Goal: Use online tool/utility: Utilize a website feature to perform a specific function

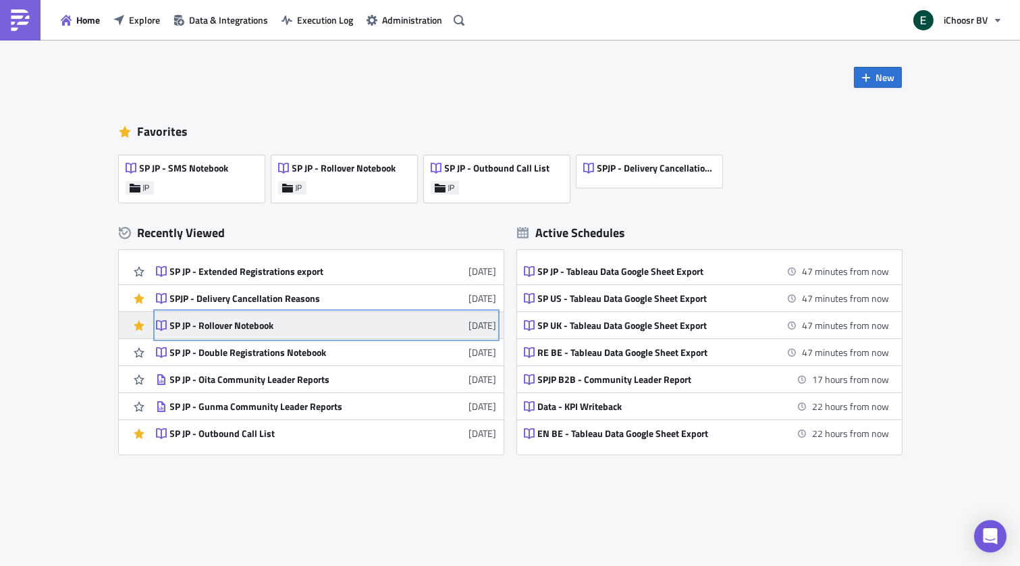
click at [264, 324] on div "SP JP - Rollover Notebook" at bounding box center [288, 325] width 236 height 12
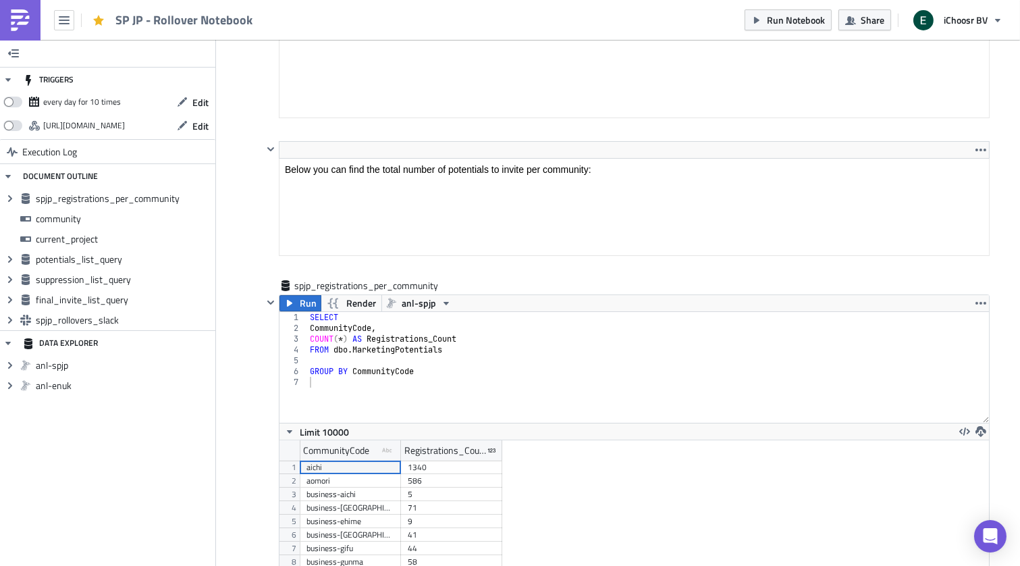
scroll to position [399, 0]
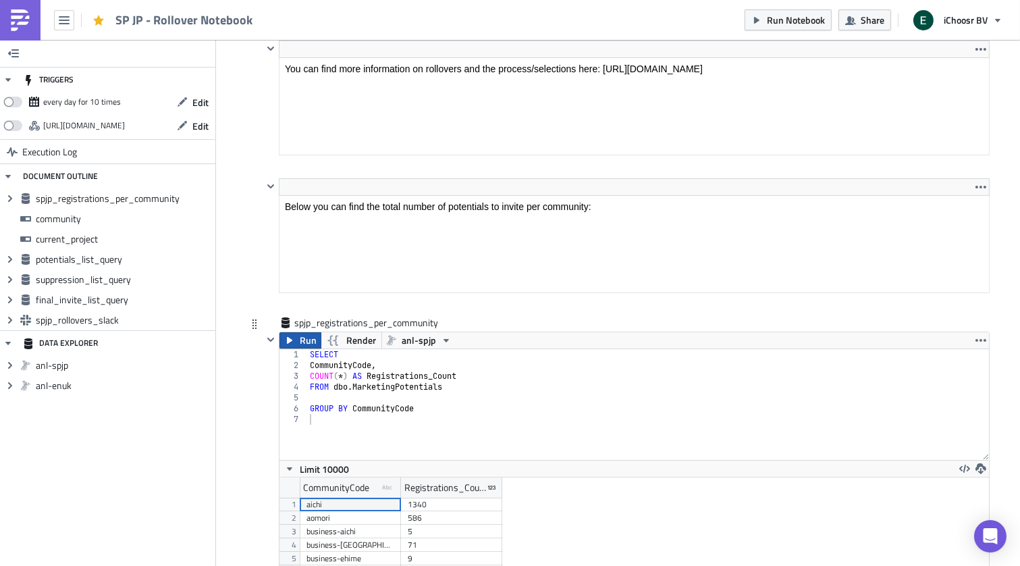
click at [304, 336] on span "Run" at bounding box center [308, 340] width 17 height 16
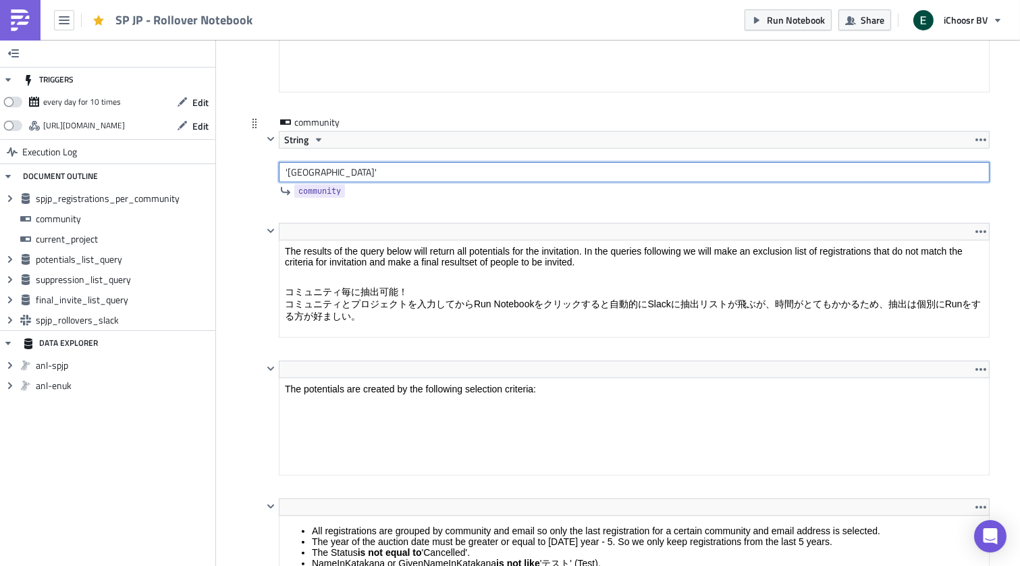
click at [299, 169] on input "'[GEOGRAPHIC_DATA]'" at bounding box center [634, 172] width 711 height 20
type input "'chiba'"
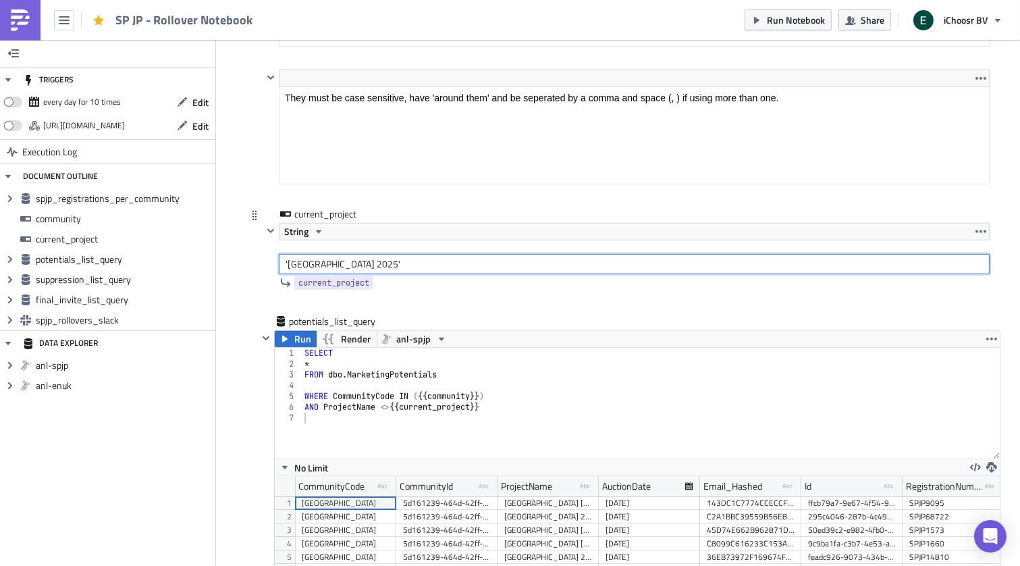
click at [303, 255] on input "'[GEOGRAPHIC_DATA] 2025'" at bounding box center [634, 264] width 711 height 20
click at [333, 258] on input "'Chiba 2025'" at bounding box center [634, 264] width 711 height 20
type input "'Chiba 2025-2'"
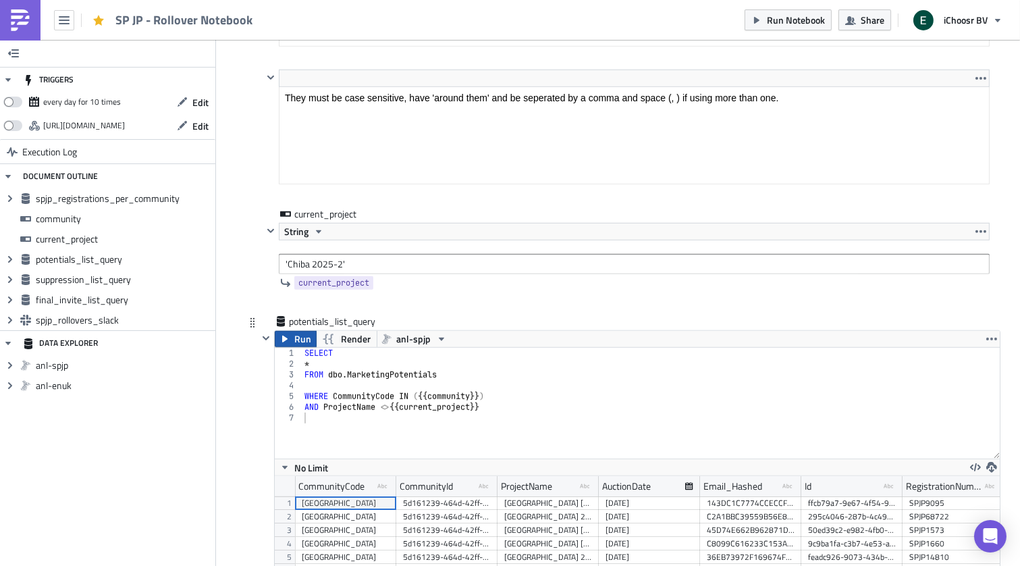
click at [293, 331] on button "Run" at bounding box center [296, 339] width 42 height 16
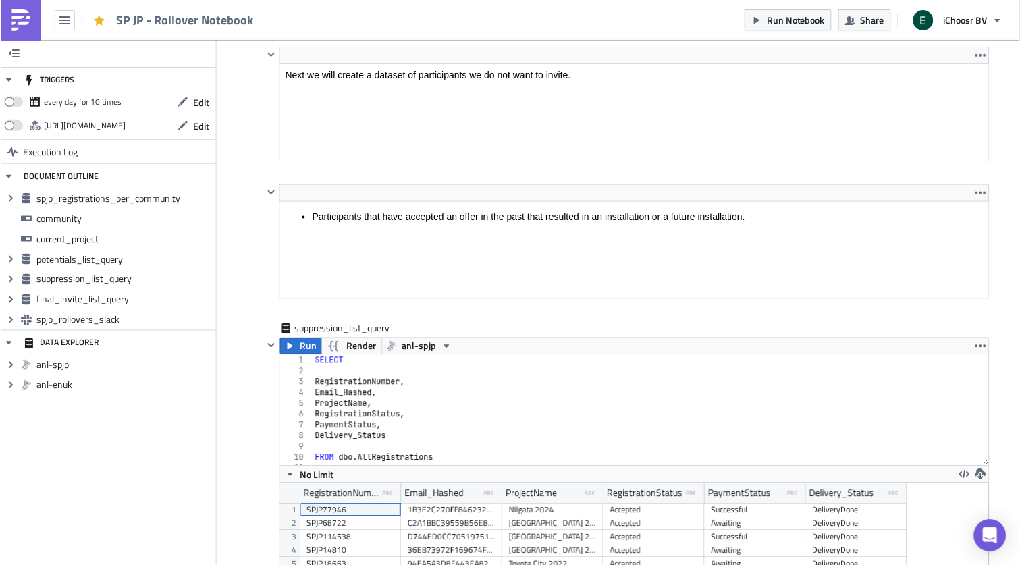
scroll to position [2757, 0]
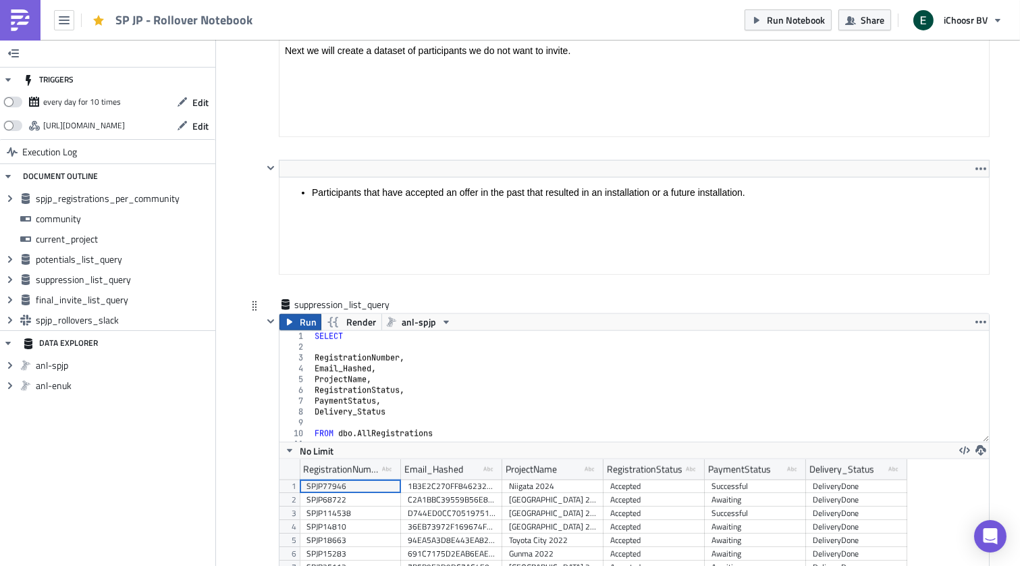
click at [301, 314] on span "Run" at bounding box center [308, 322] width 17 height 16
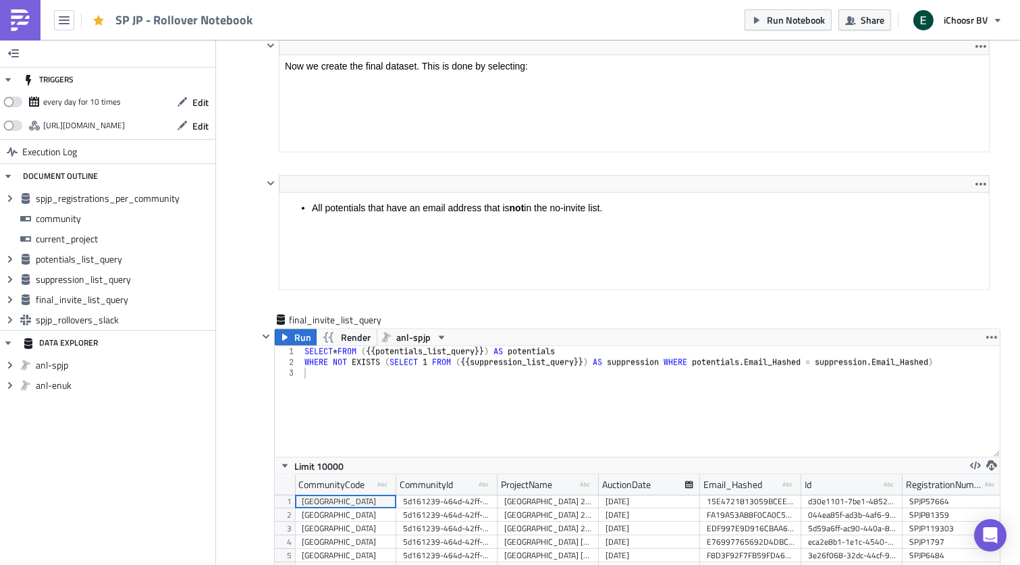
scroll to position [3728, 0]
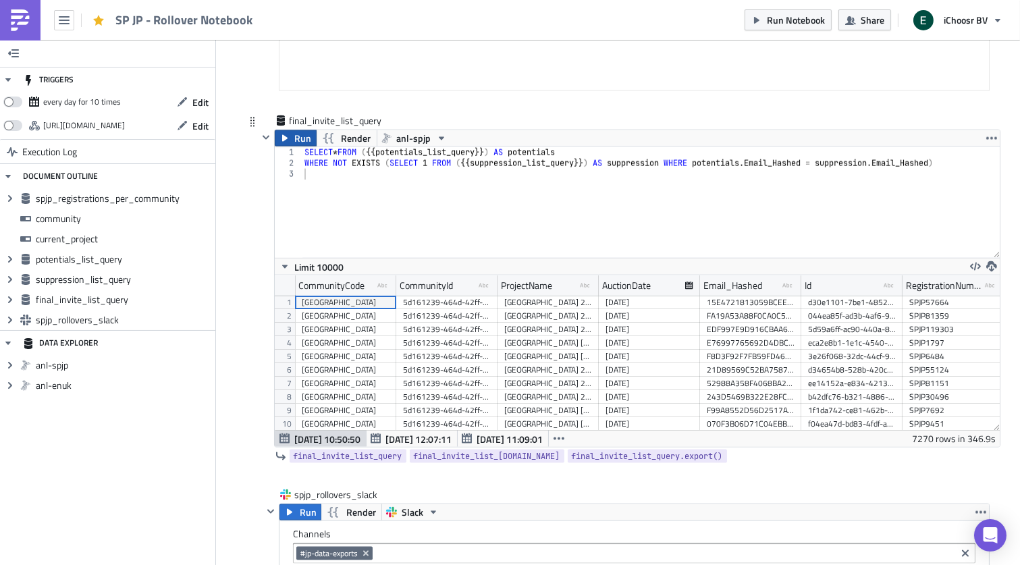
click at [298, 137] on span "Run" at bounding box center [303, 138] width 17 height 16
click at [304, 520] on span "Run" at bounding box center [308, 512] width 17 height 16
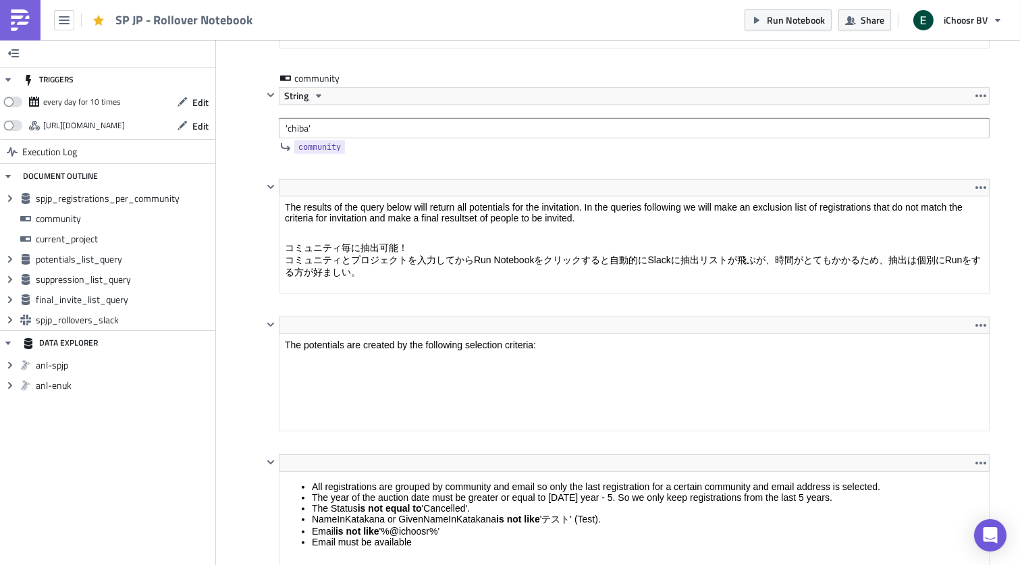
scroll to position [1104, 0]
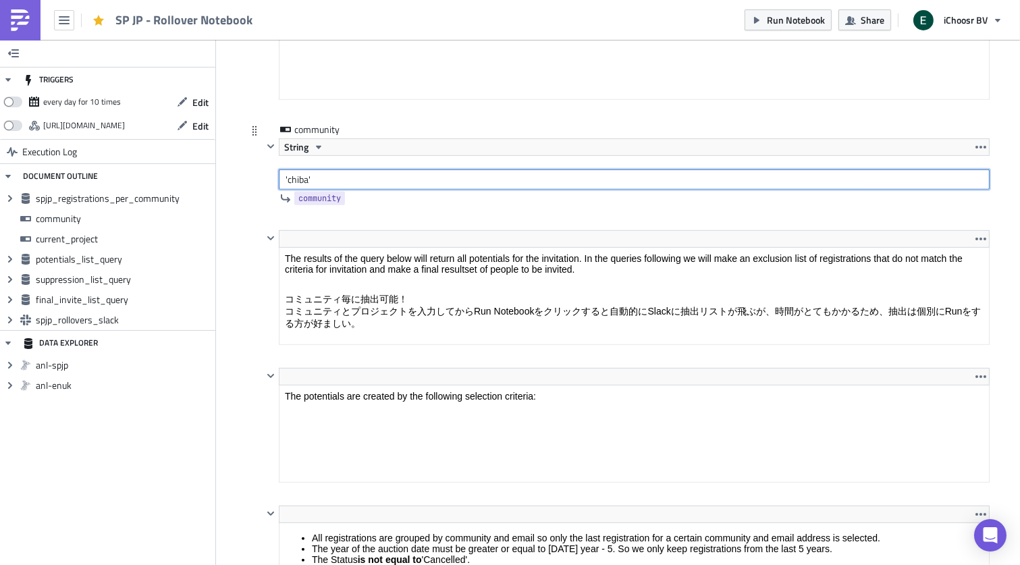
click at [292, 183] on input "'chiba'" at bounding box center [634, 179] width 711 height 20
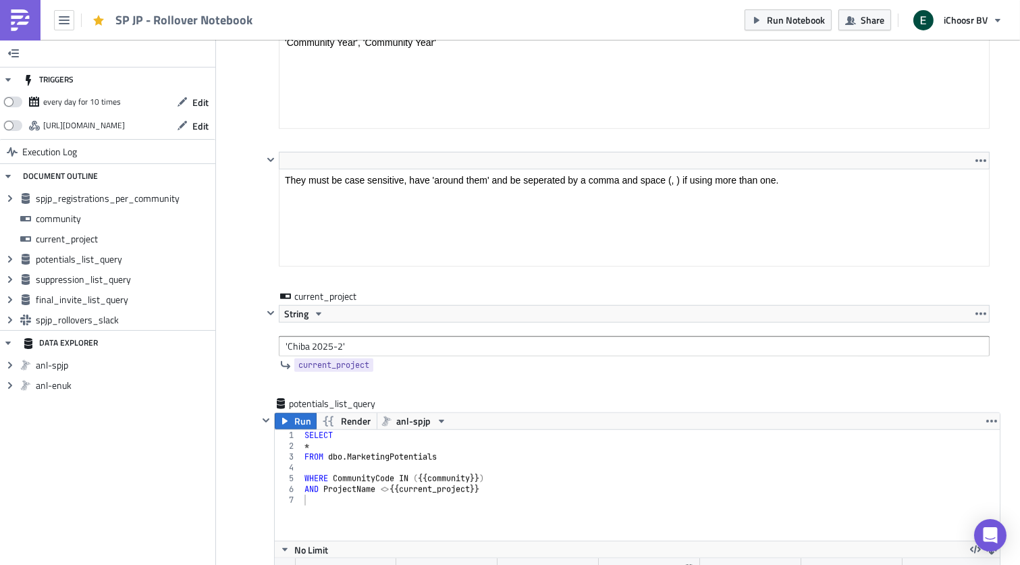
scroll to position [1885, 0]
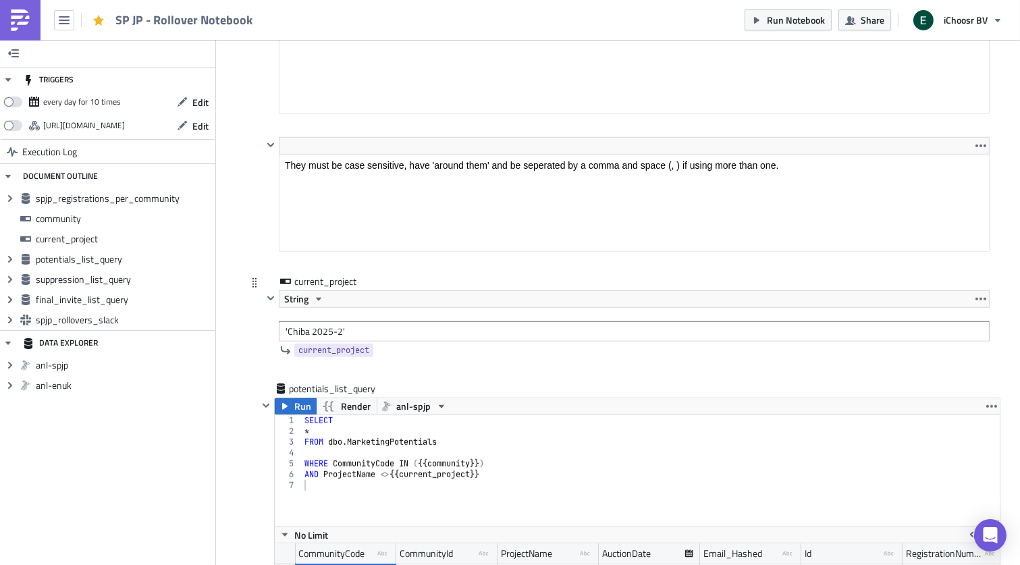
type input "'ehime'"
click at [299, 333] on input "'Chiba 2025-2'" at bounding box center [634, 331] width 711 height 20
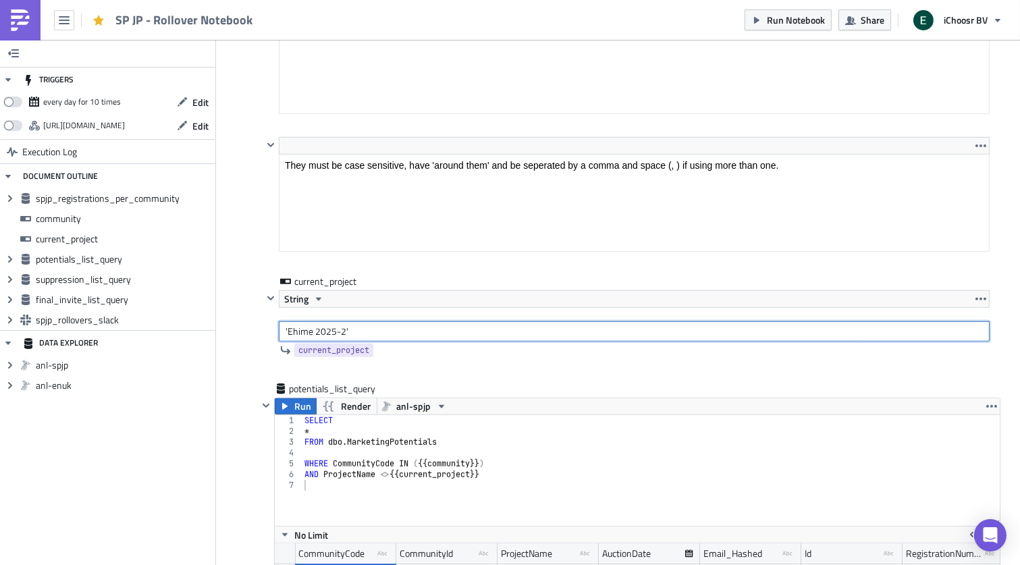
type input "'Ehime 2025-2'"
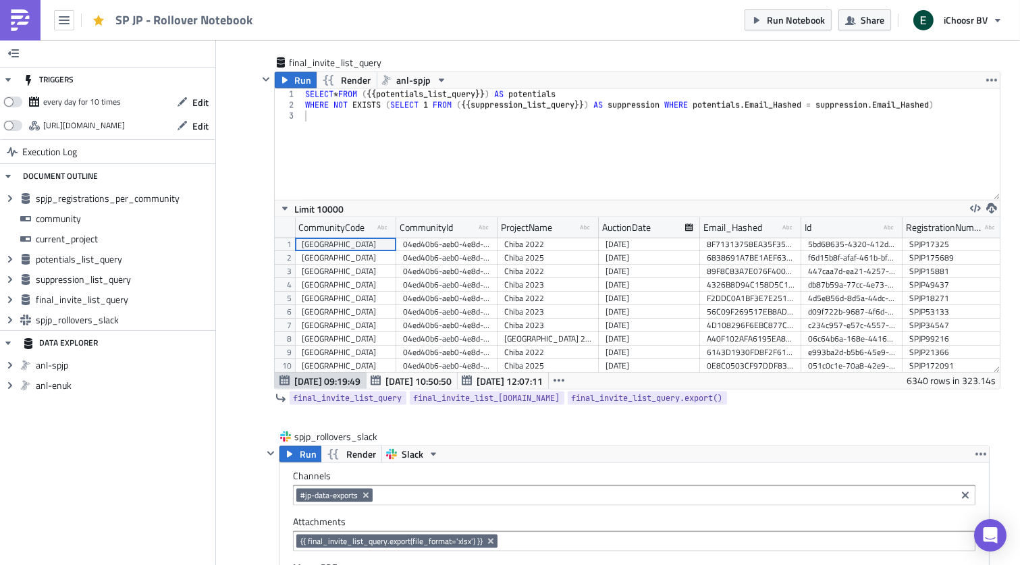
scroll to position [3718, 0]
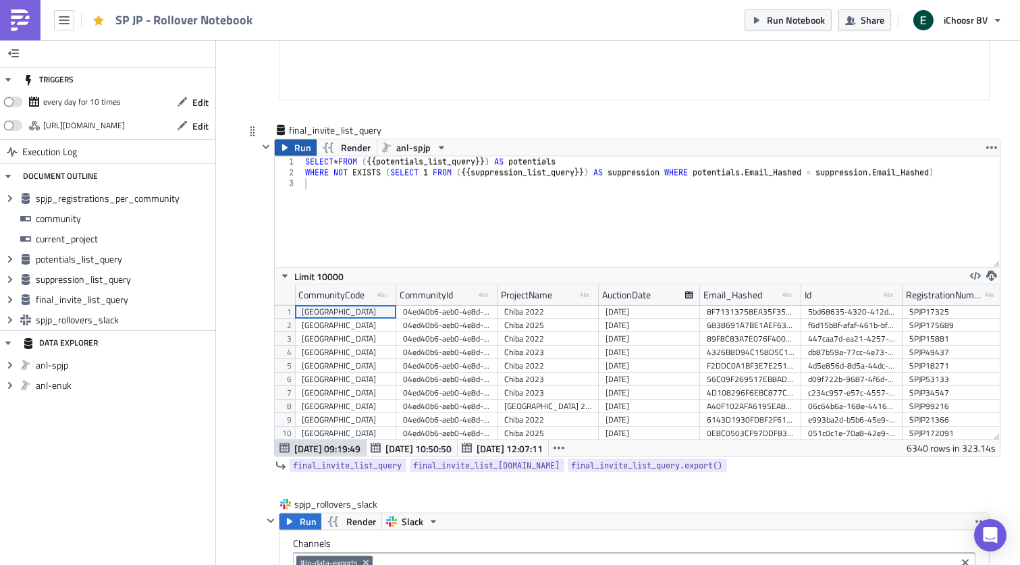
click at [296, 153] on span "Run" at bounding box center [303, 148] width 17 height 16
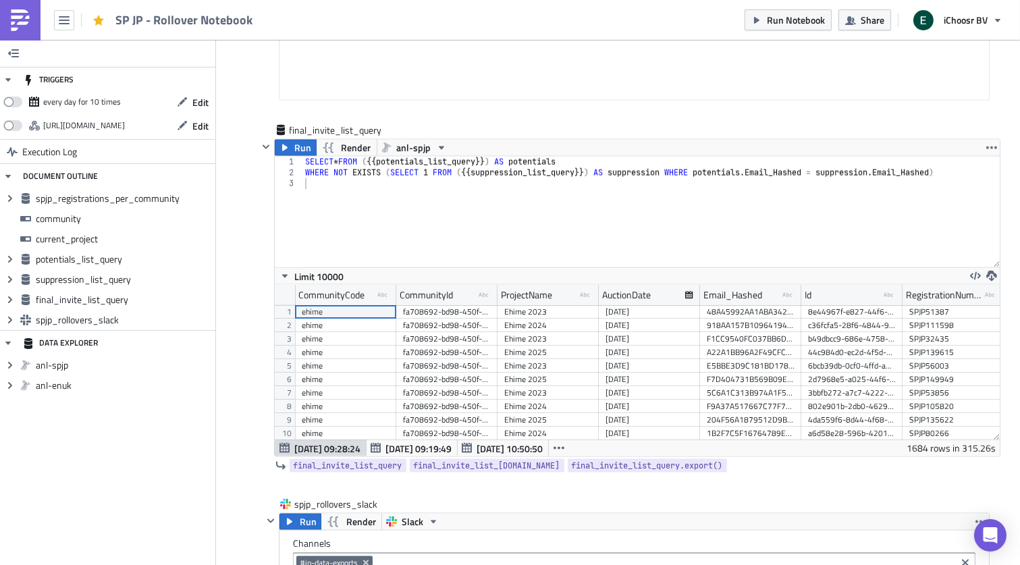
scroll to position [154, 725]
click at [303, 523] on span "Run" at bounding box center [308, 522] width 17 height 16
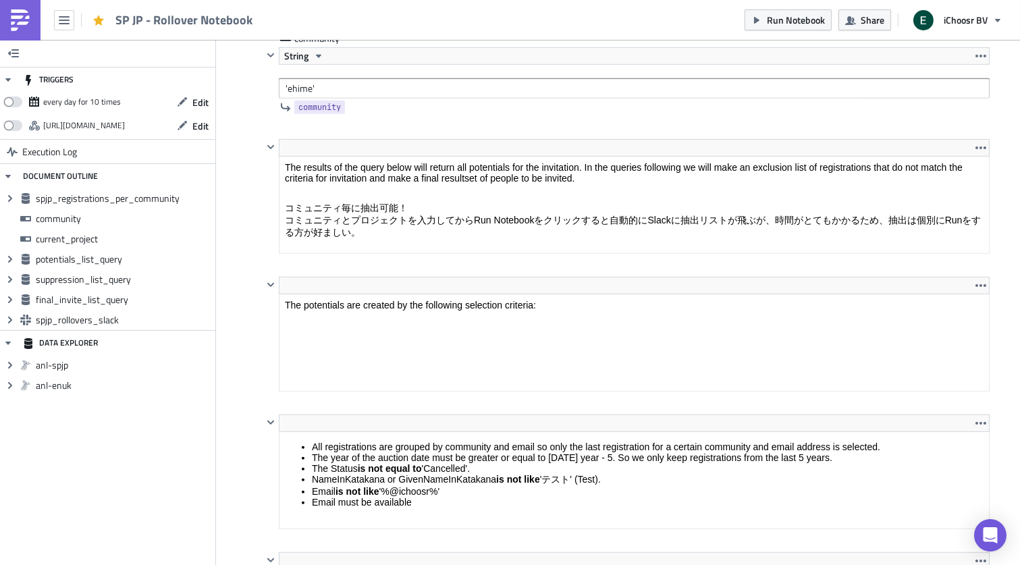
scroll to position [1185, 0]
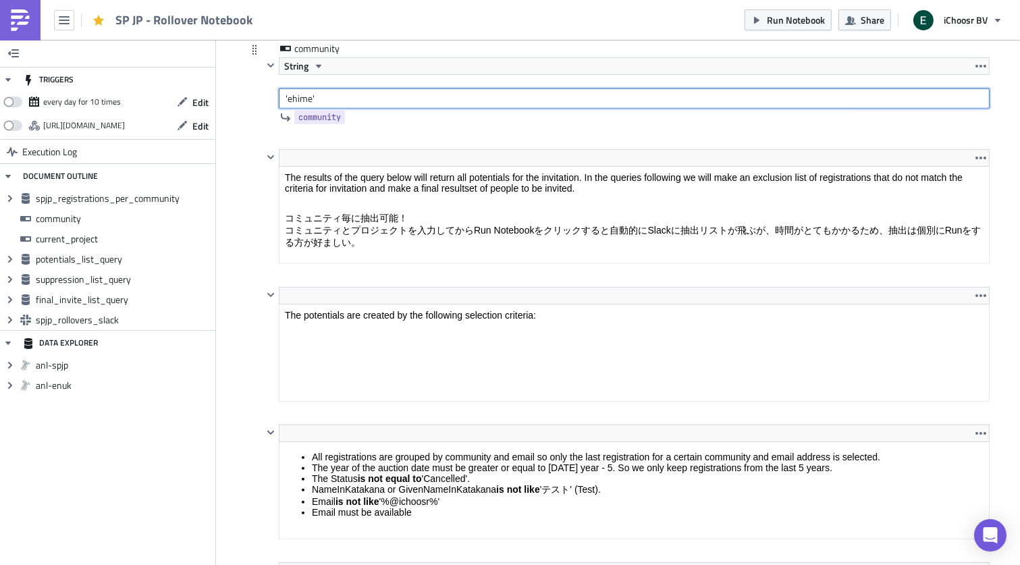
click at [295, 100] on input "'ehime'" at bounding box center [634, 98] width 711 height 20
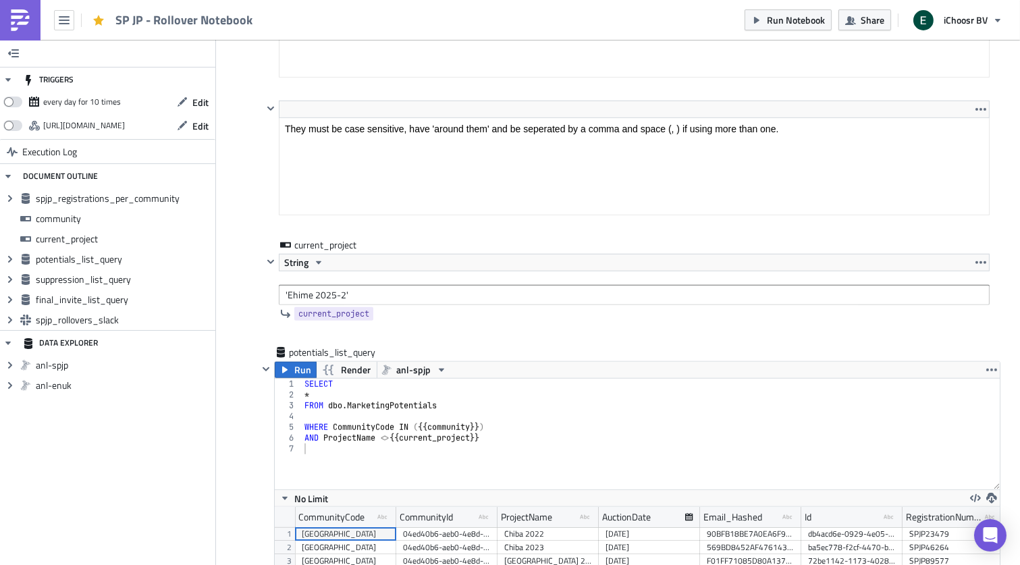
scroll to position [1931, 0]
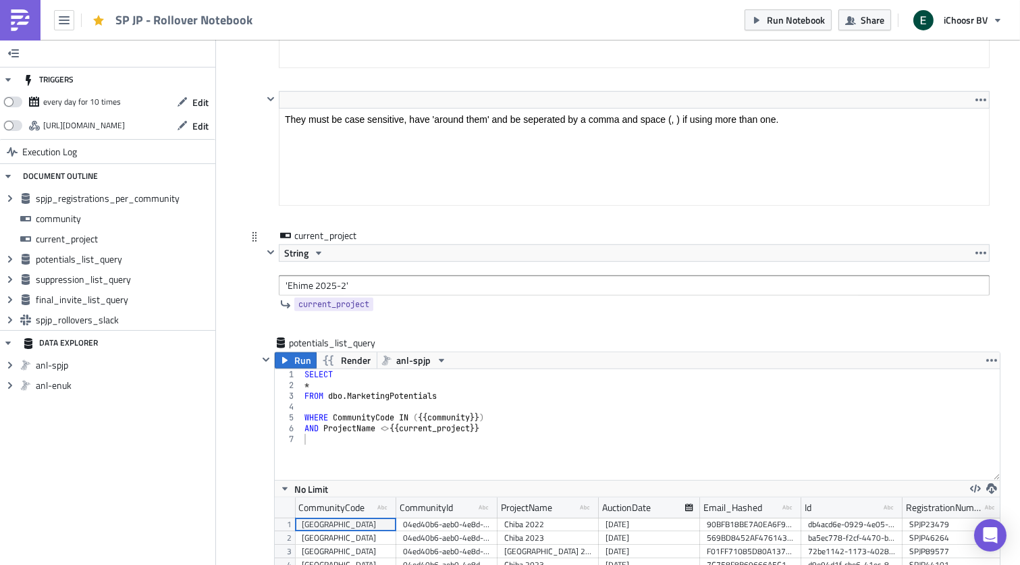
type input "'shizuok'"
click at [301, 292] on input "'Ehime 2025-2'" at bounding box center [634, 285] width 711 height 20
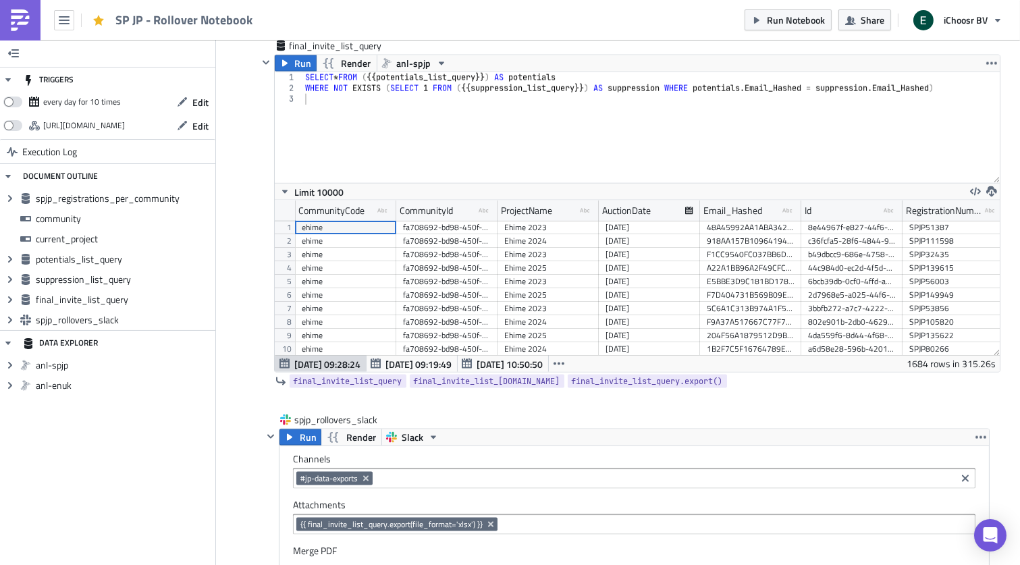
scroll to position [3797, 0]
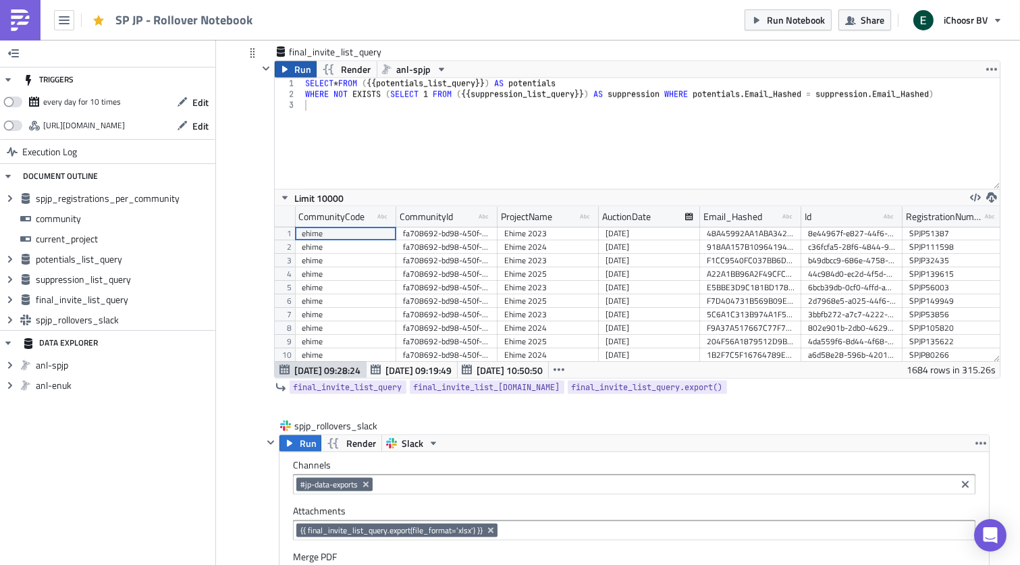
click at [292, 74] on button "Run" at bounding box center [296, 69] width 42 height 16
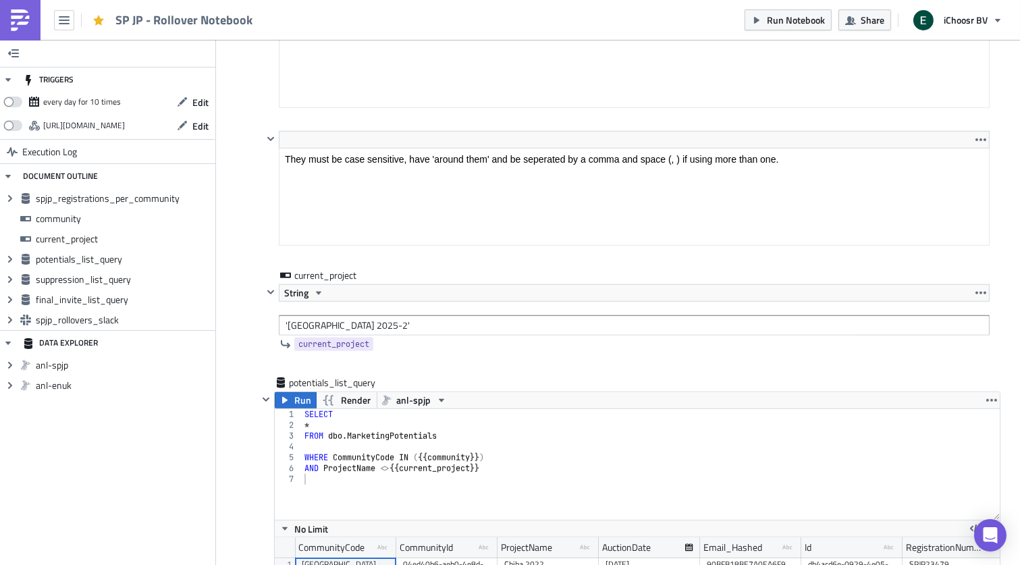
scroll to position [1904, 0]
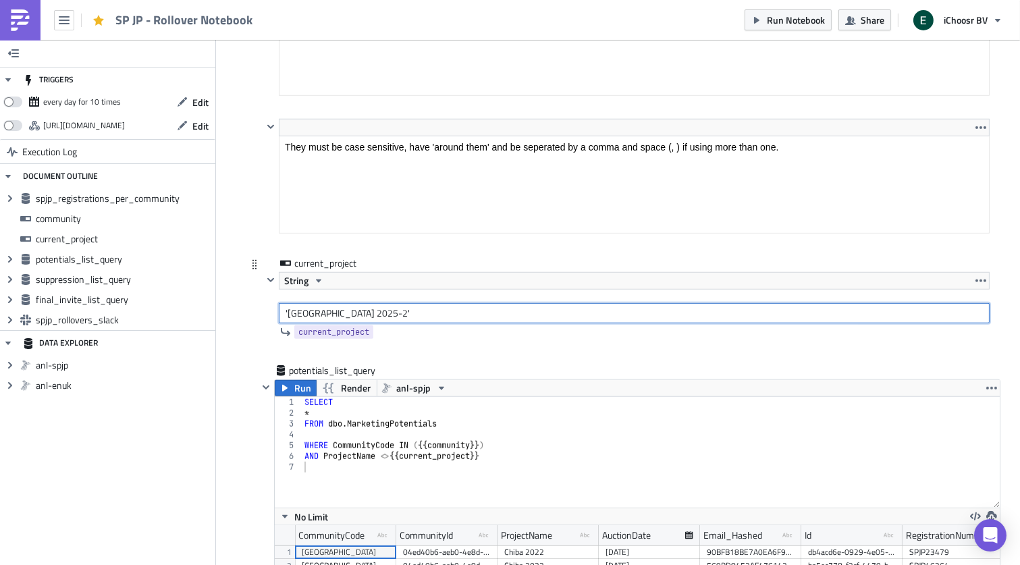
click at [356, 317] on input "'[GEOGRAPHIC_DATA] 2025-2'" at bounding box center [634, 313] width 711 height 20
type input "'[GEOGRAPHIC_DATA] 2025'"
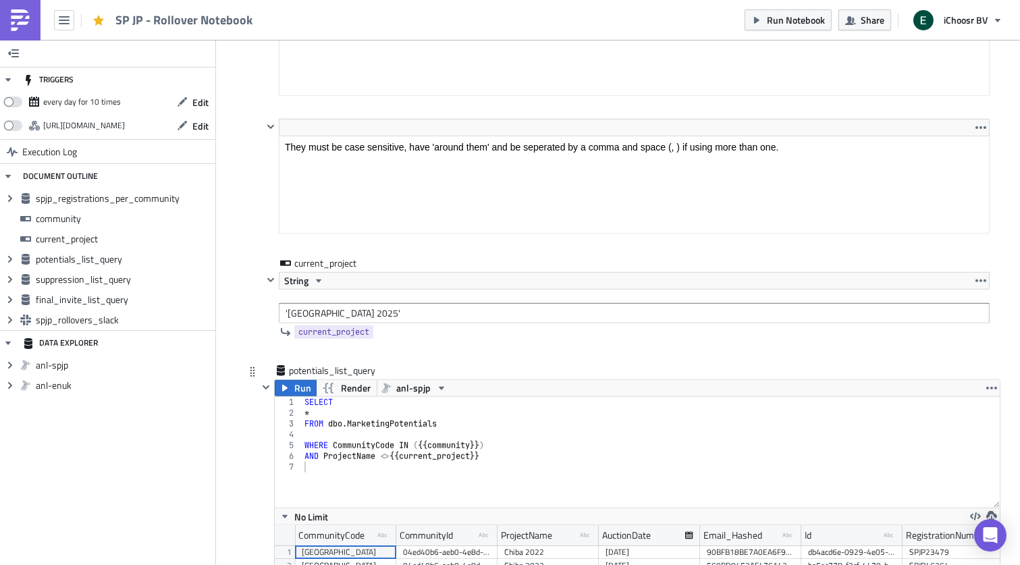
click at [258, 444] on div at bounding box center [266, 538] width 16 height 318
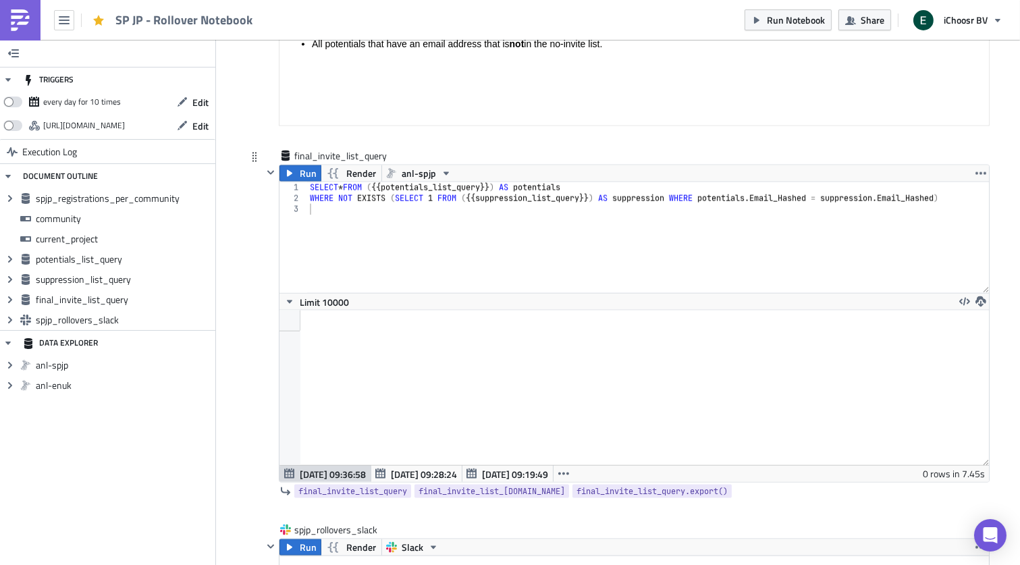
scroll to position [3688, 0]
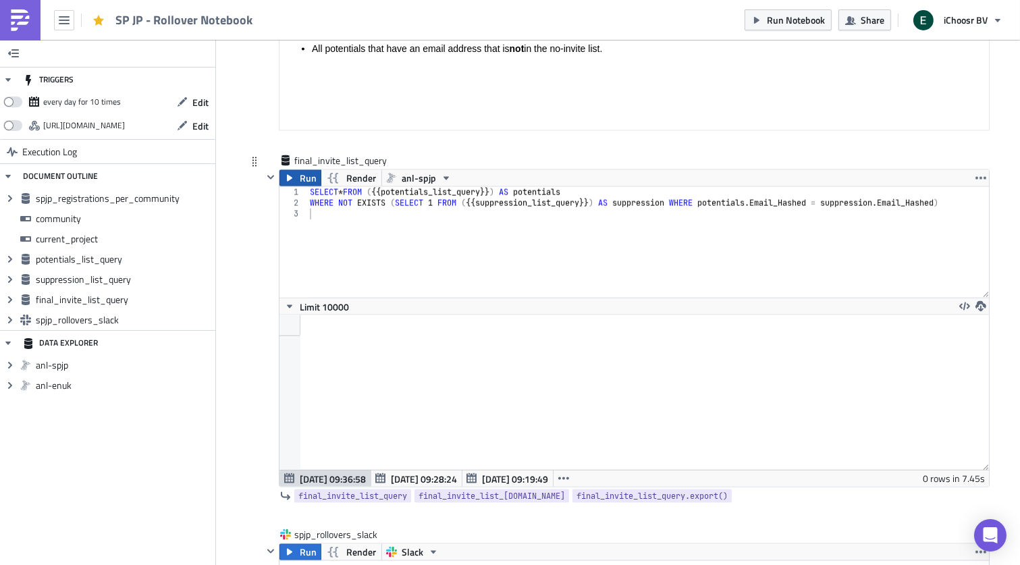
click at [300, 183] on span "Run" at bounding box center [308, 178] width 17 height 16
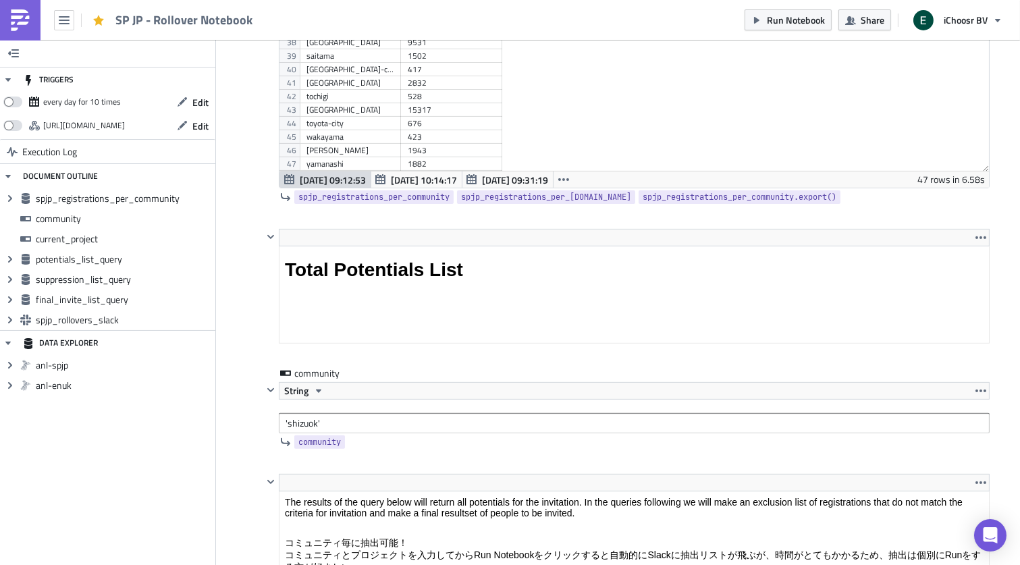
scroll to position [862, 0]
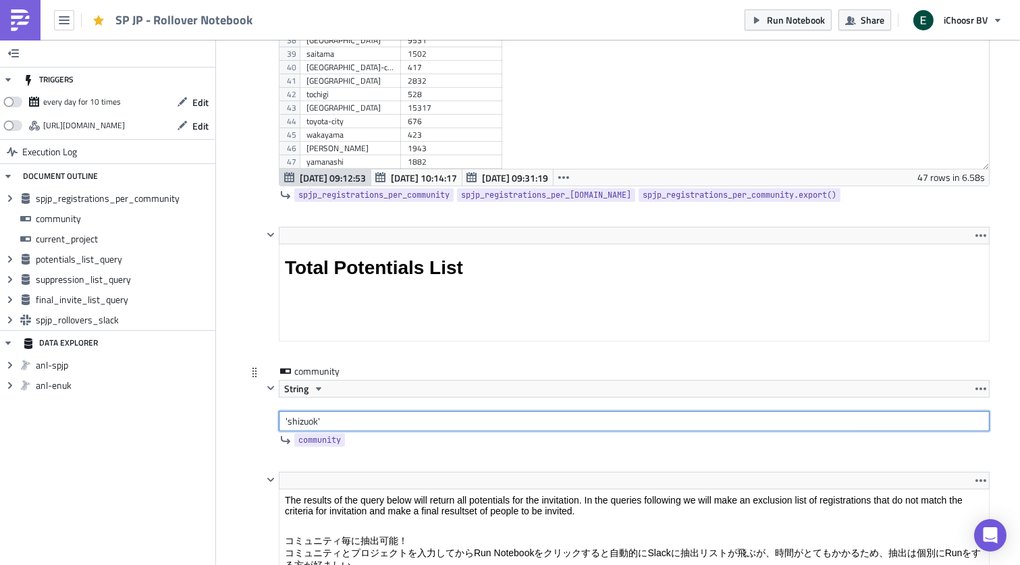
click at [318, 421] on input "'shizuok'" at bounding box center [634, 421] width 711 height 20
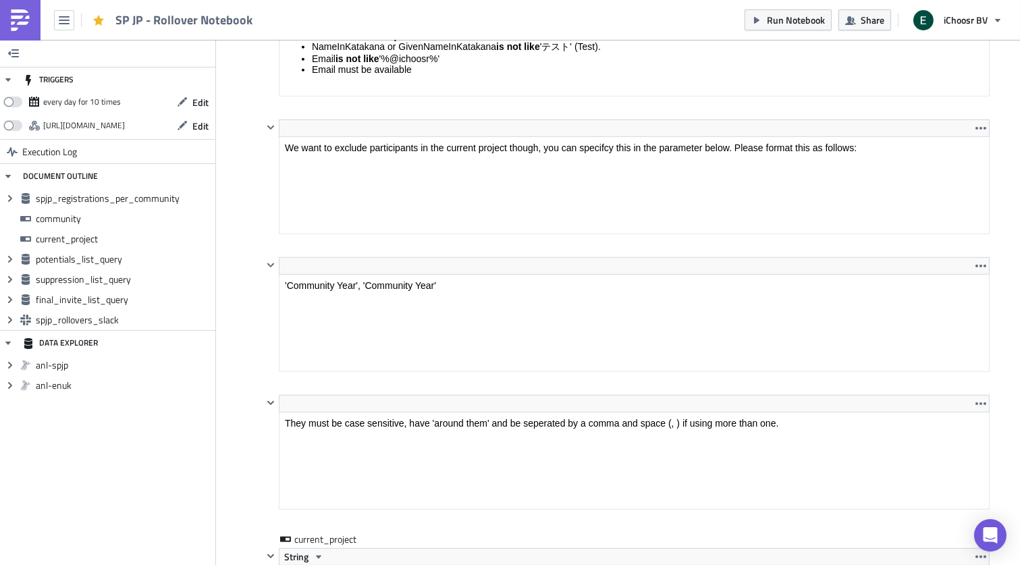
scroll to position [1780, 0]
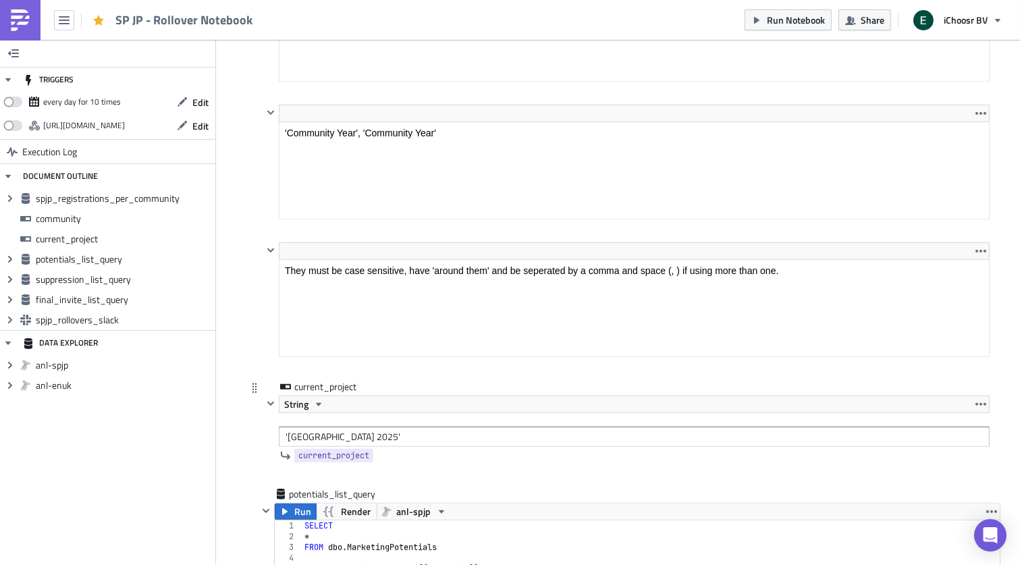
type input "'[GEOGRAPHIC_DATA]'"
click at [344, 437] on input "'[GEOGRAPHIC_DATA] 2025'" at bounding box center [634, 437] width 711 height 20
type input "'[GEOGRAPHIC_DATA] 2025-2'"
click at [251, 425] on div "current_project String '[GEOGRAPHIC_DATA] 2025-2' current_project" at bounding box center [618, 433] width 743 height 107
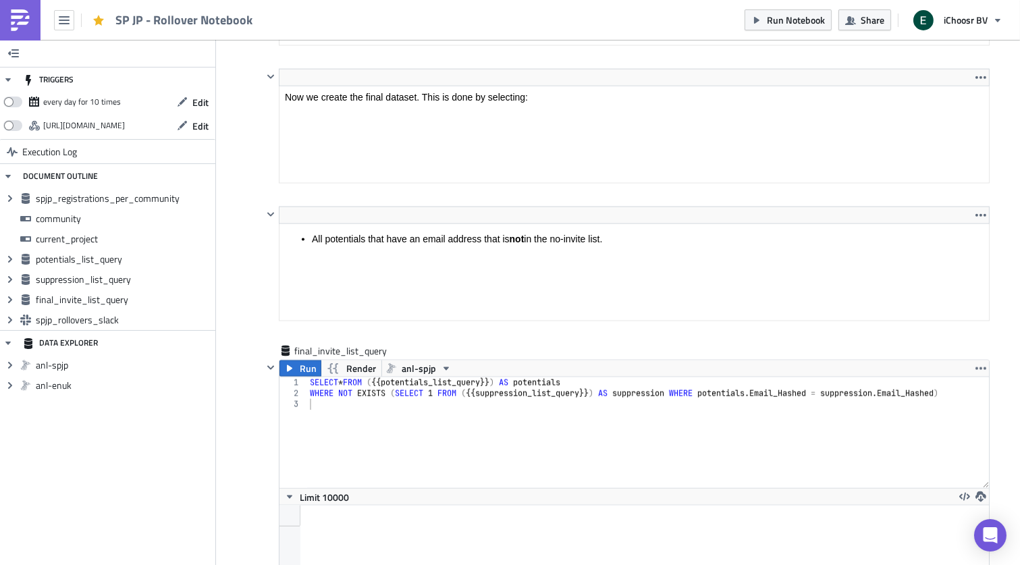
scroll to position [3519, 0]
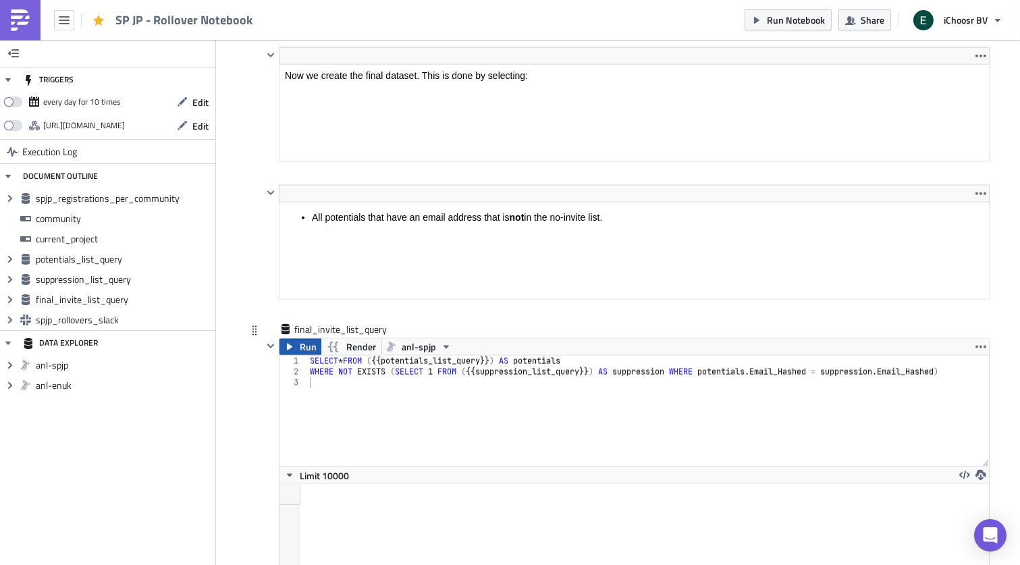
click at [300, 354] on span "Run" at bounding box center [308, 347] width 17 height 16
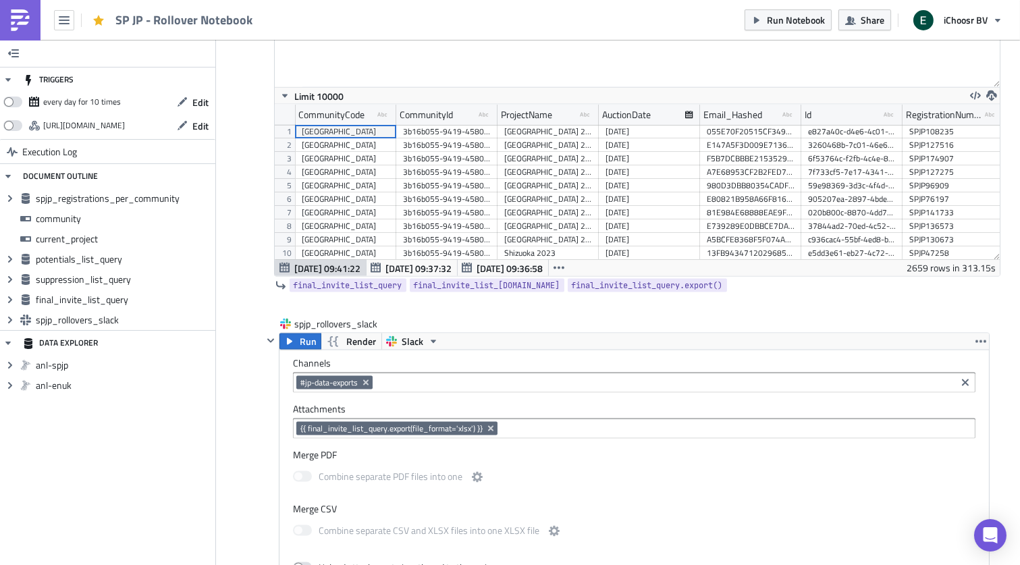
scroll to position [4051, 0]
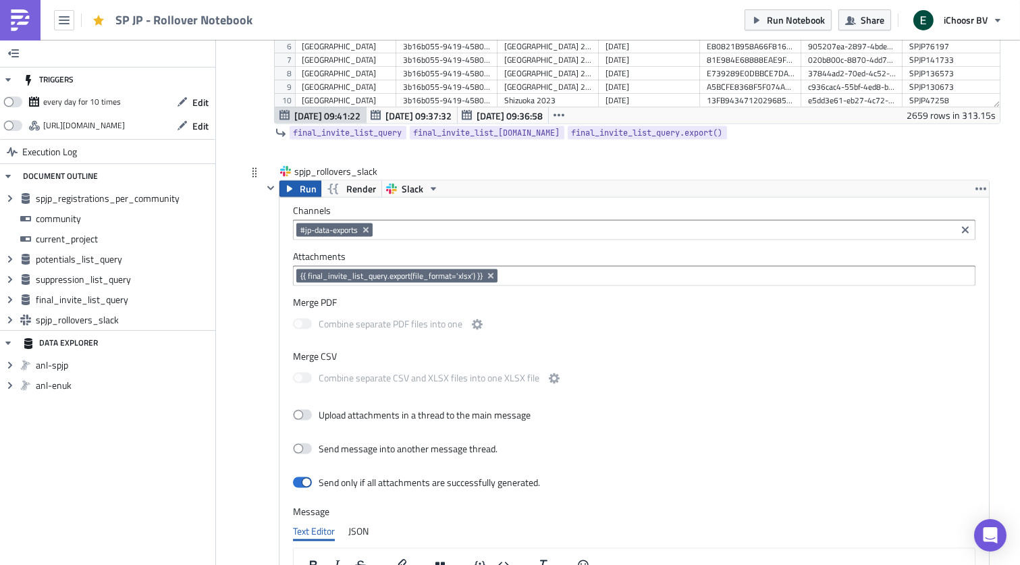
click at [300, 195] on span "Run" at bounding box center [308, 189] width 17 height 16
click at [169, 22] on span "SP JP - Rollover Notebook" at bounding box center [184, 20] width 138 height 16
click at [20, 23] on img at bounding box center [20, 20] width 22 height 22
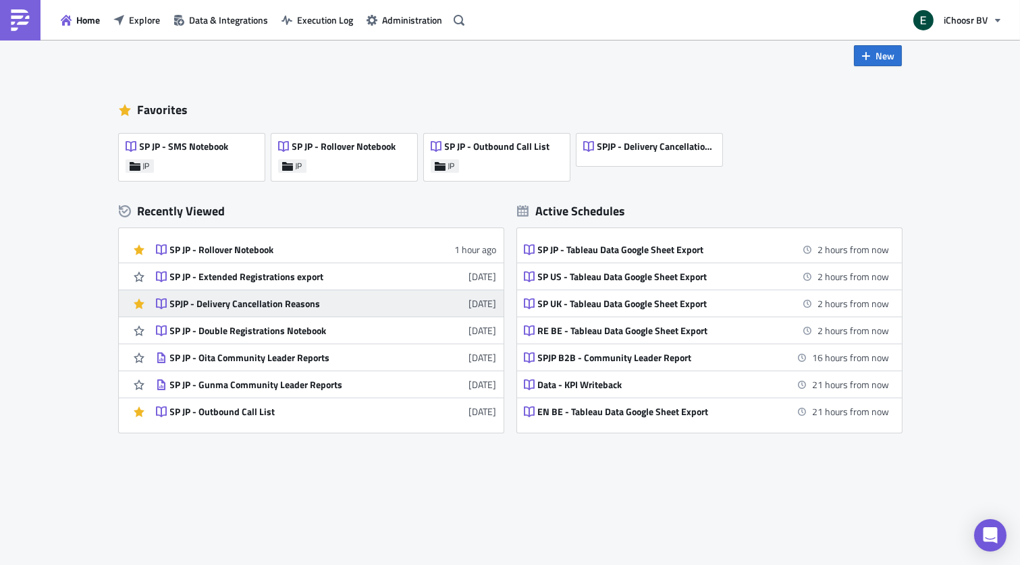
click at [265, 303] on div "SPJP - Delivery Cancellation Reasons" at bounding box center [288, 304] width 236 height 12
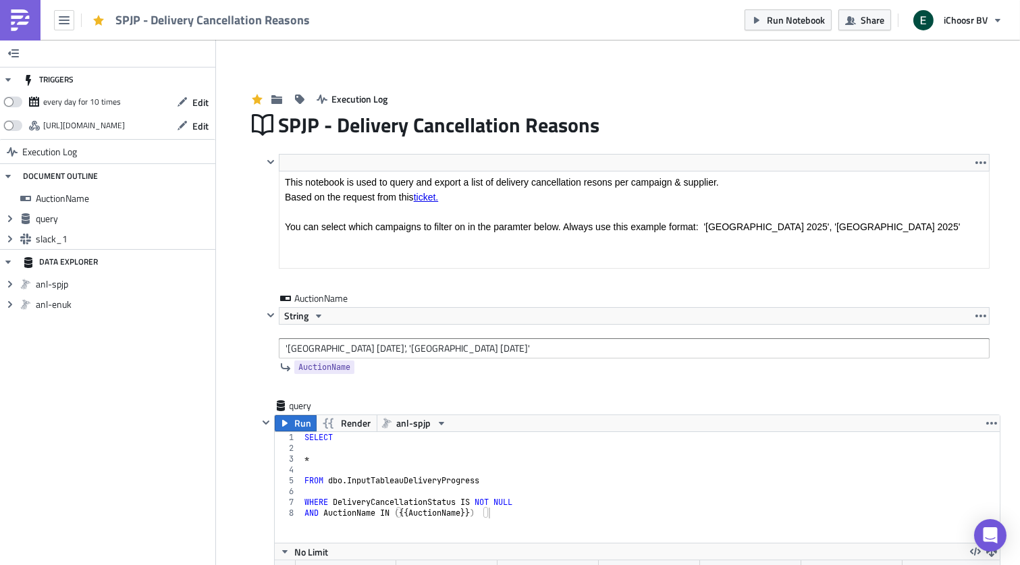
scroll to position [154, 725]
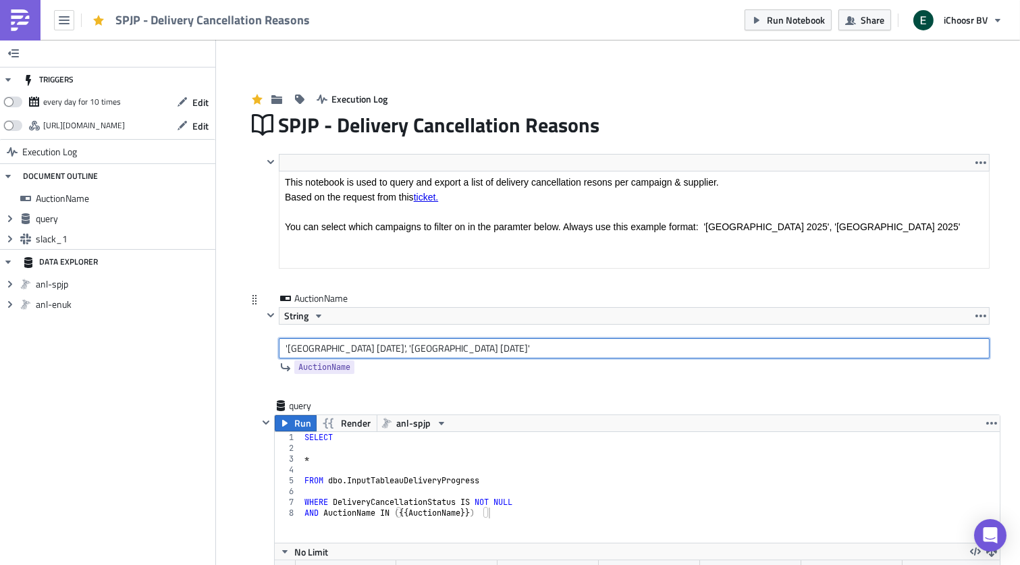
click at [296, 350] on input "'[GEOGRAPHIC_DATA] [DATE]', '[GEOGRAPHIC_DATA] [DATE]'" at bounding box center [634, 348] width 711 height 20
click at [302, 346] on input "'[GEOGRAPHIC_DATA] [DATE]', '[GEOGRAPHIC_DATA] [DATE]'" at bounding box center [634, 348] width 711 height 20
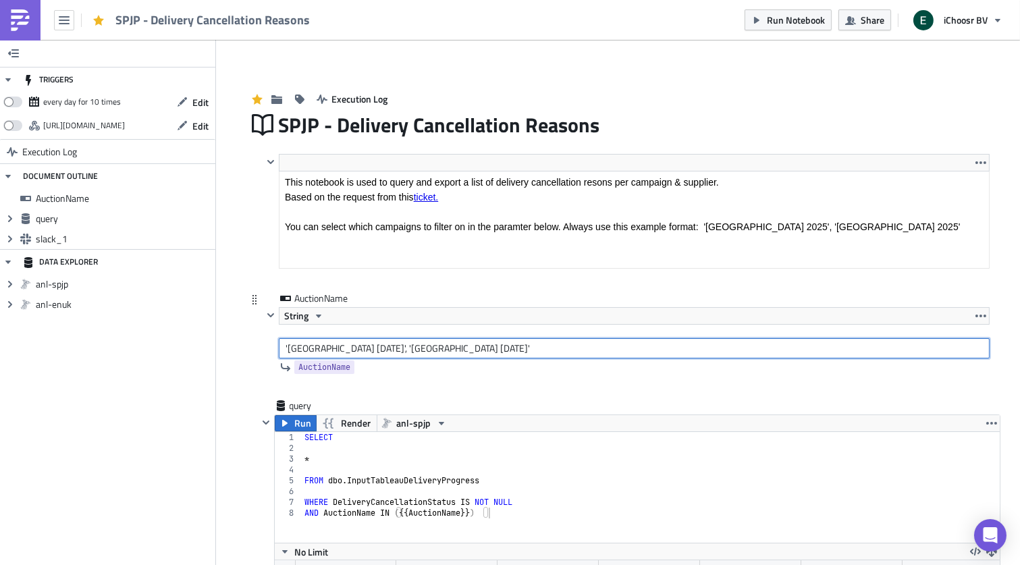
click at [302, 346] on input "'[GEOGRAPHIC_DATA] [DATE]', '[GEOGRAPHIC_DATA] [DATE]'" at bounding box center [634, 348] width 711 height 20
click at [321, 347] on input "'Chiba [DATE]', '[GEOGRAPHIC_DATA] [DATE]'" at bounding box center [634, 348] width 711 height 20
click at [331, 348] on input "'Chiba 2021', '[GEOGRAPHIC_DATA] [DATE]'" at bounding box center [634, 348] width 711 height 20
drag, startPoint x: 334, startPoint y: 348, endPoint x: 404, endPoint y: 354, distance: 70.5
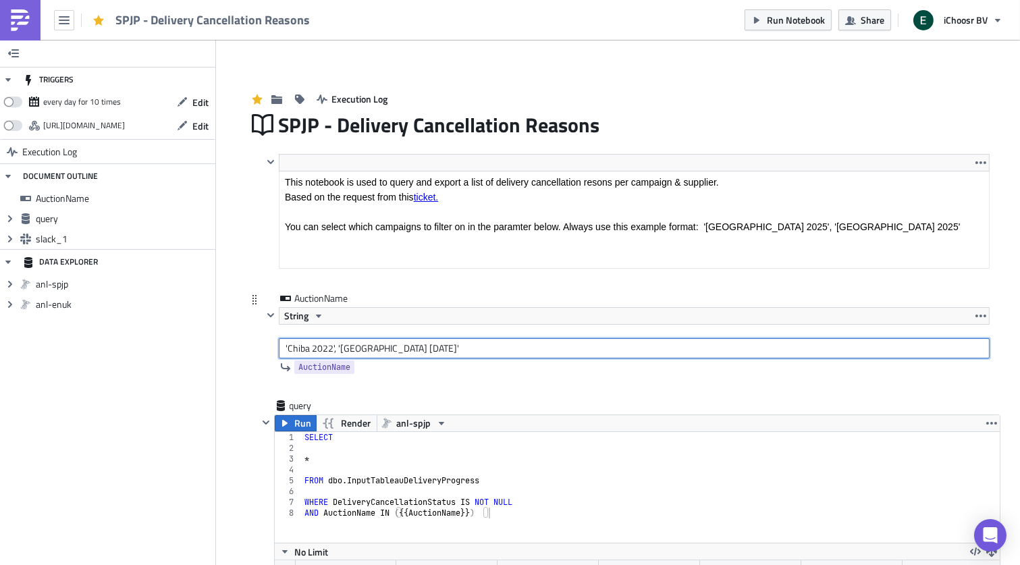
click at [404, 354] on input "'Chiba 2022', '[GEOGRAPHIC_DATA] [DATE]'" at bounding box center [634, 348] width 711 height 20
drag, startPoint x: 333, startPoint y: 350, endPoint x: 411, endPoint y: 344, distance: 78.5
click at [411, 344] on input "'Chiba 2022', '[GEOGRAPHIC_DATA] [DATE]'" at bounding box center [634, 348] width 711 height 20
drag, startPoint x: 423, startPoint y: 350, endPoint x: 335, endPoint y: 349, distance: 87.8
click at [335, 349] on input "'Chiba 2022', '[GEOGRAPHIC_DATA] [DATE]'" at bounding box center [634, 348] width 711 height 20
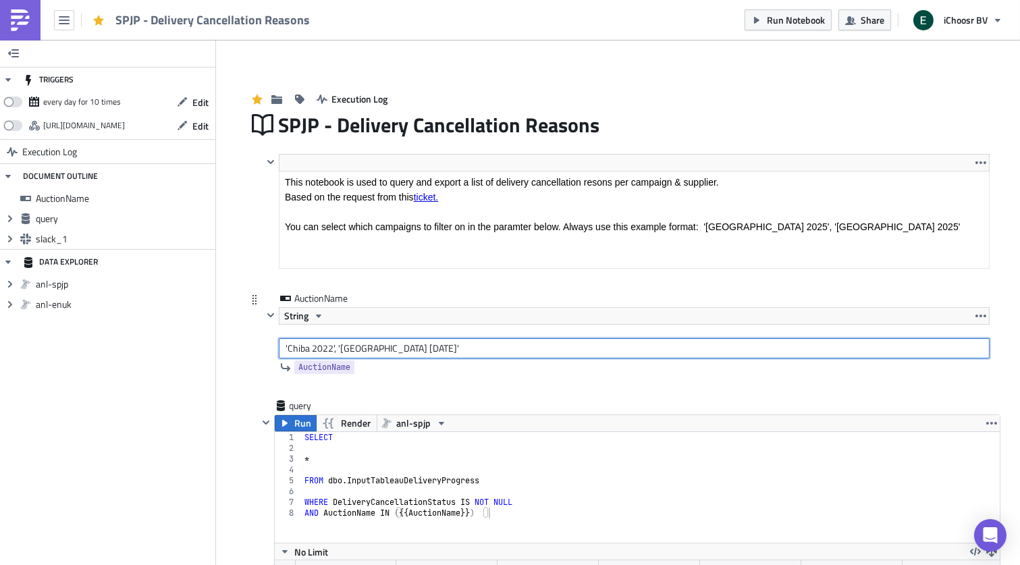
click at [449, 352] on input "'Chiba 2022', '[GEOGRAPHIC_DATA] [DATE]'" at bounding box center [634, 348] width 711 height 20
paste input ", '[GEOGRAPHIC_DATA] [DATE]'"
click at [353, 348] on input "'Chiba 2022', '[GEOGRAPHIC_DATA] [DATE]', '[GEOGRAPHIC_DATA] [DATE]', '[GEOGRAP…" at bounding box center [634, 348] width 711 height 20
click at [349, 350] on input "'Chiba 2022', '[GEOGRAPHIC_DATA] [DATE]', '[GEOGRAPHIC_DATA] [DATE]', '[GEOGRAP…" at bounding box center [634, 348] width 711 height 20
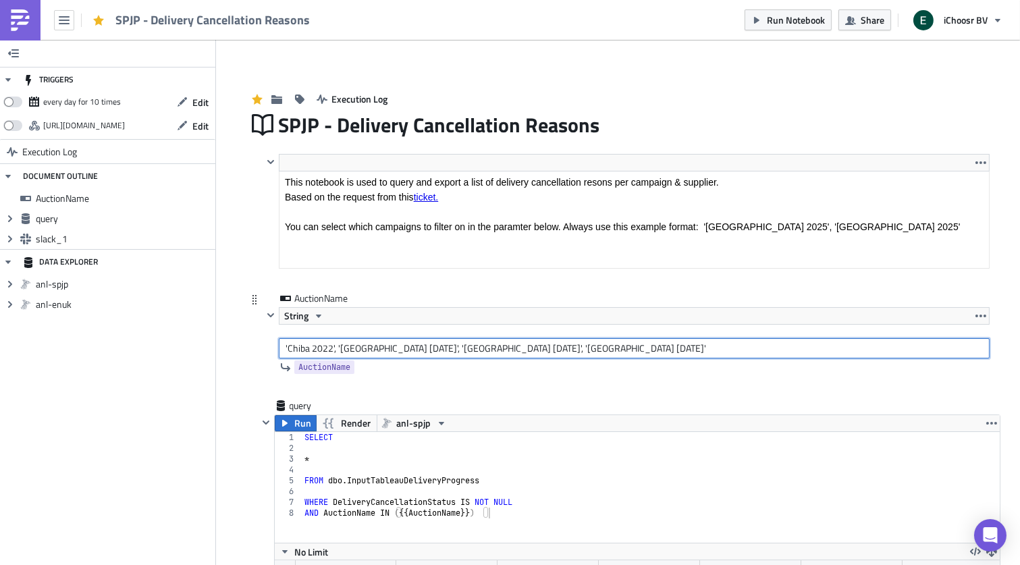
click at [349, 350] on input "'Chiba 2022', '[GEOGRAPHIC_DATA] [DATE]', '[GEOGRAPHIC_DATA] [DATE]', '[GEOGRAP…" at bounding box center [634, 348] width 711 height 20
click at [369, 352] on input "'Chiba 2022', '[GEOGRAPHIC_DATA] [DATE]', '[GEOGRAPHIC_DATA] [DATE]', '[GEOGRAP…" at bounding box center [634, 348] width 711 height 20
drag, startPoint x: 387, startPoint y: 347, endPoint x: 911, endPoint y: 352, distance: 523.9
click at [911, 352] on input "'Chiba 2022', '[GEOGRAPHIC_DATA] 2020', '[GEOGRAPHIC_DATA] [DATE]', '[GEOGRAPHI…" at bounding box center [634, 348] width 711 height 20
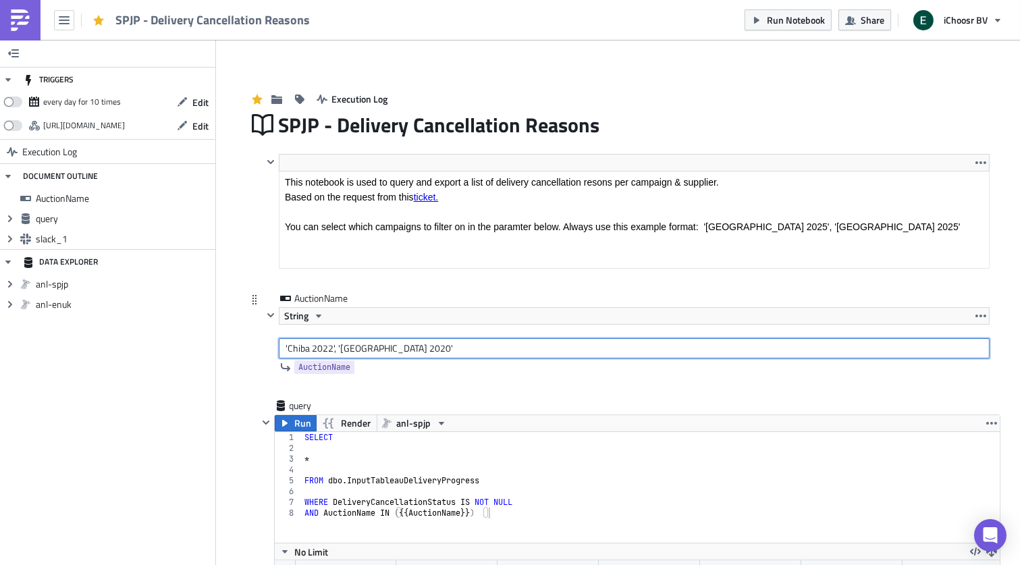
click at [383, 349] on input "'Chiba 2022', '[GEOGRAPHIC_DATA] 2020'" at bounding box center [634, 348] width 711 height 20
drag, startPoint x: 394, startPoint y: 352, endPoint x: 334, endPoint y: 352, distance: 60.1
click at [334, 352] on input "'Chiba 2022', '[GEOGRAPHIC_DATA] 2023'" at bounding box center [634, 348] width 711 height 20
click at [422, 346] on input "'Chiba 2022', '[GEOGRAPHIC_DATA] 2023'" at bounding box center [634, 348] width 711 height 20
paste input ", '[GEOGRAPHIC_DATA] 2023'"
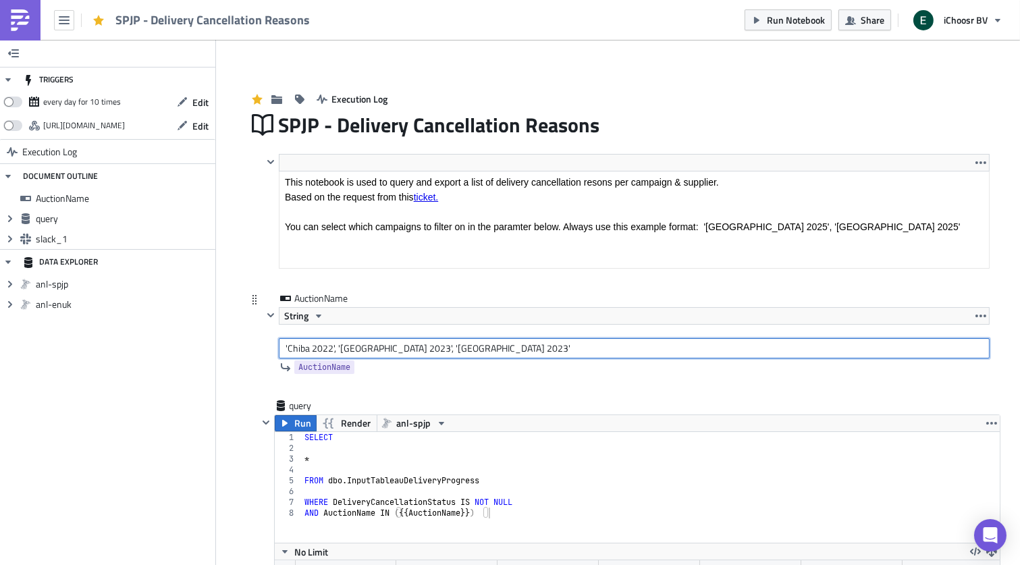
click at [427, 351] on input "'Chiba 2022', '[GEOGRAPHIC_DATA] 2023', '[GEOGRAPHIC_DATA] 2023'" at bounding box center [634, 348] width 711 height 20
click at [469, 352] on input "'Chiba 2022', '[GEOGRAPHIC_DATA] 2023', '[GEOGRAPHIC_DATA] 2024'" at bounding box center [634, 348] width 711 height 20
paste input ", '[GEOGRAPHIC_DATA] 2023'"
click at [479, 349] on input "'Chiba 2022', '[GEOGRAPHIC_DATA] 2023', '[GEOGRAPHIC_DATA] 2024', '[GEOGRAPHIC_…" at bounding box center [634, 348] width 711 height 20
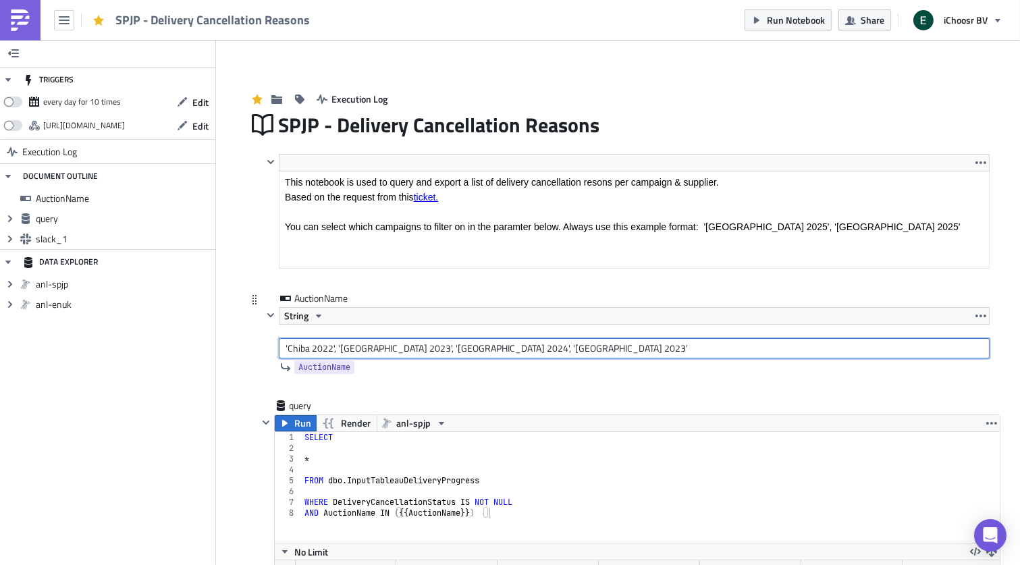
click at [479, 349] on input "'Chiba 2022', '[GEOGRAPHIC_DATA] 2023', '[GEOGRAPHIC_DATA] 2024', '[GEOGRAPHIC_…" at bounding box center [634, 348] width 711 height 20
click at [514, 347] on input "'Chiba 2022', '[GEOGRAPHIC_DATA] 2023', '[GEOGRAPHIC_DATA] 2024', '[GEOGRAPHIC_…" at bounding box center [634, 348] width 711 height 20
paste input ", '[GEOGRAPHIC_DATA] 2023'"
click at [540, 351] on input "'Chiba 2022', '[GEOGRAPHIC_DATA] 2023', '[GEOGRAPHIC_DATA] 2024', '[GEOGRAPHIC_…" at bounding box center [634, 348] width 711 height 20
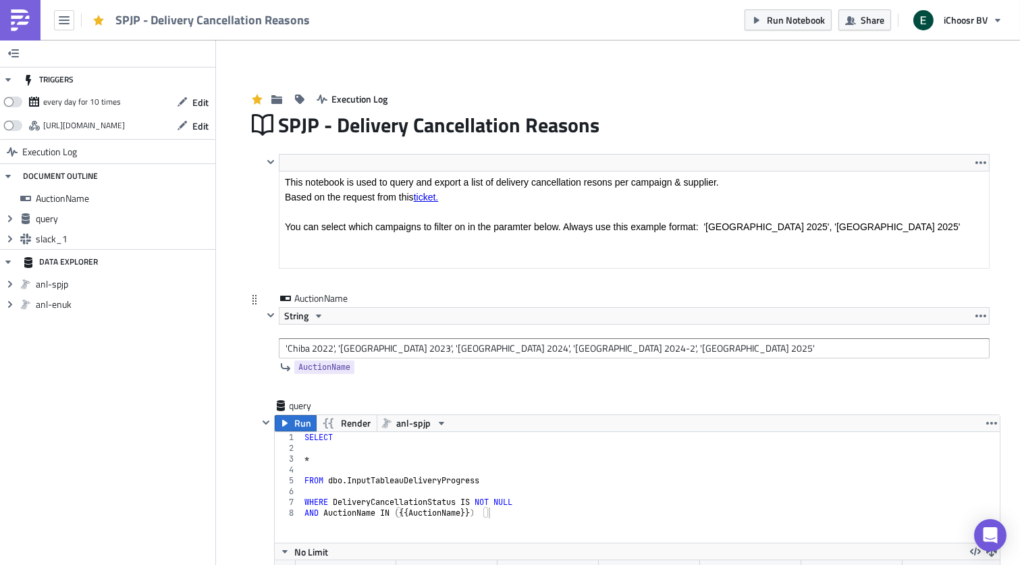
click at [254, 373] on div "AuctionName String 'Chiba 2022', '[GEOGRAPHIC_DATA] 2023', '[GEOGRAPHIC_DATA] 2…" at bounding box center [618, 345] width 743 height 107
click at [285, 426] on icon "button" at bounding box center [284, 423] width 11 height 11
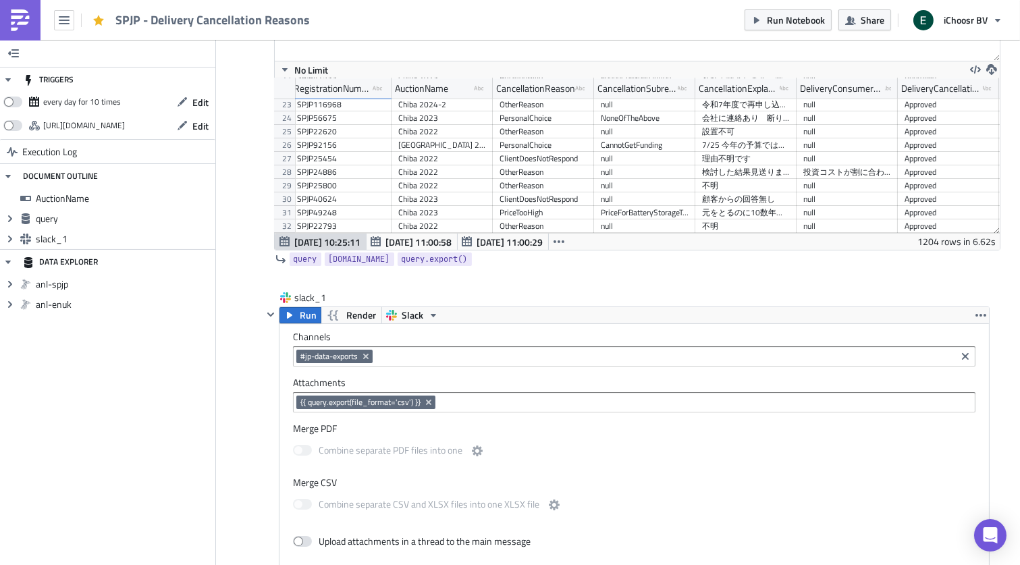
scroll to position [633, 0]
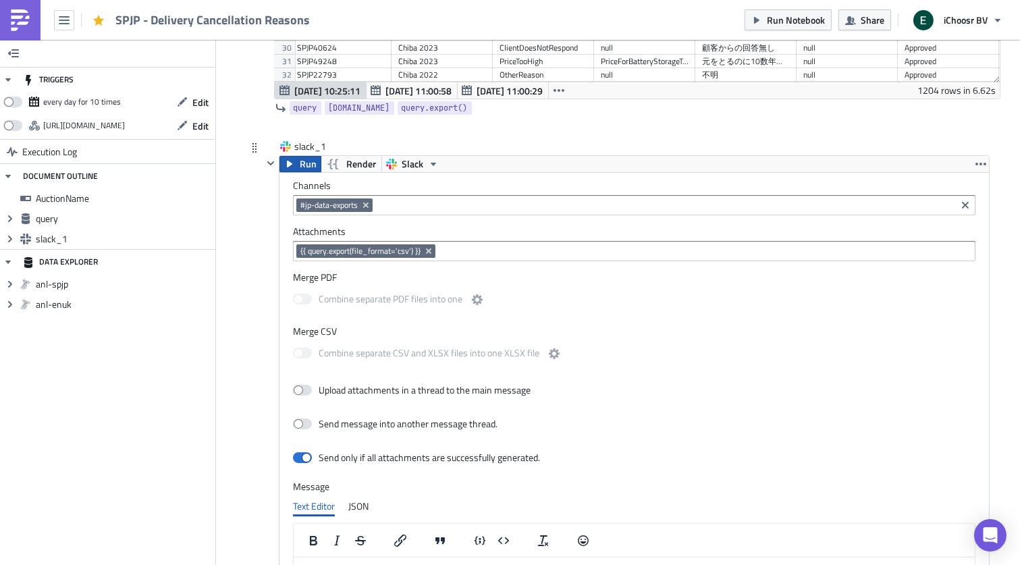
click at [298, 165] on button "Run" at bounding box center [300, 164] width 42 height 16
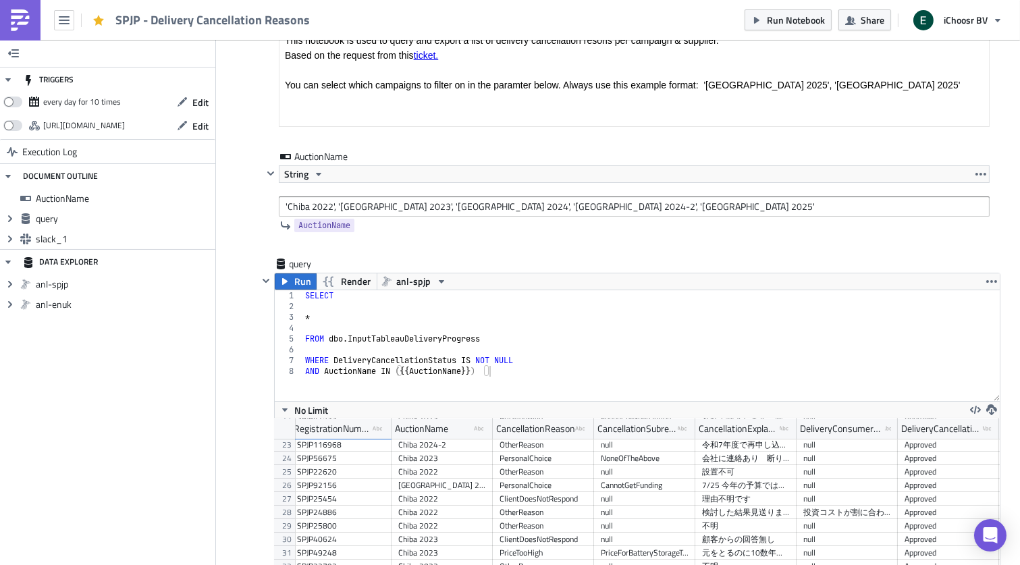
scroll to position [107, 0]
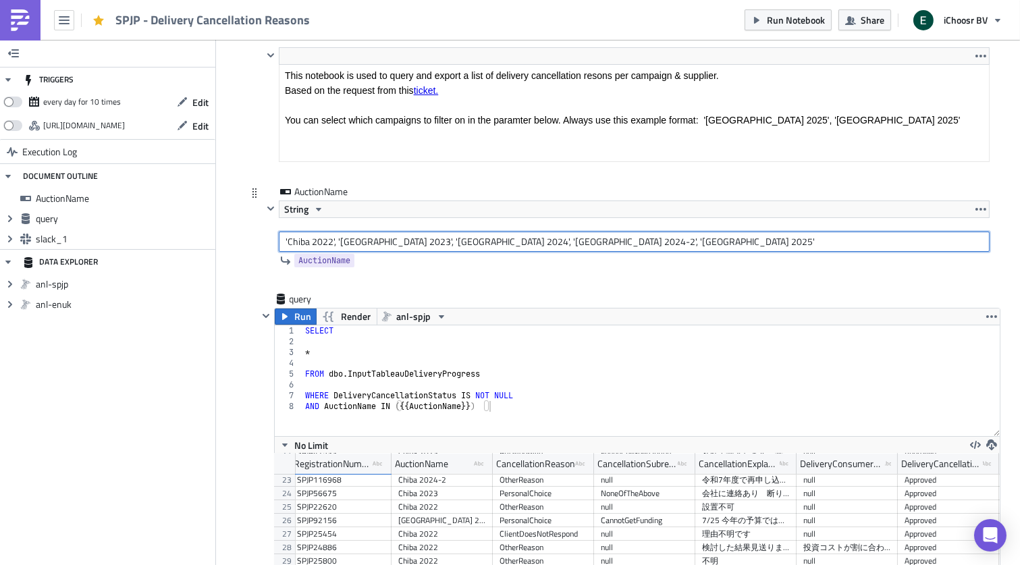
click at [296, 237] on input "'Chiba 2022', '[GEOGRAPHIC_DATA] 2023', '[GEOGRAPHIC_DATA] 2024', '[GEOGRAPHIC_…" at bounding box center [634, 242] width 711 height 20
drag, startPoint x: 340, startPoint y: 241, endPoint x: 176, endPoint y: 180, distance: 174.9
click at [301, 242] on input "'[GEOGRAPHIC_DATA] 2023', '[GEOGRAPHIC_DATA] 2024', '[GEOGRAPHIC_DATA] 2024-2',…" at bounding box center [634, 242] width 711 height 20
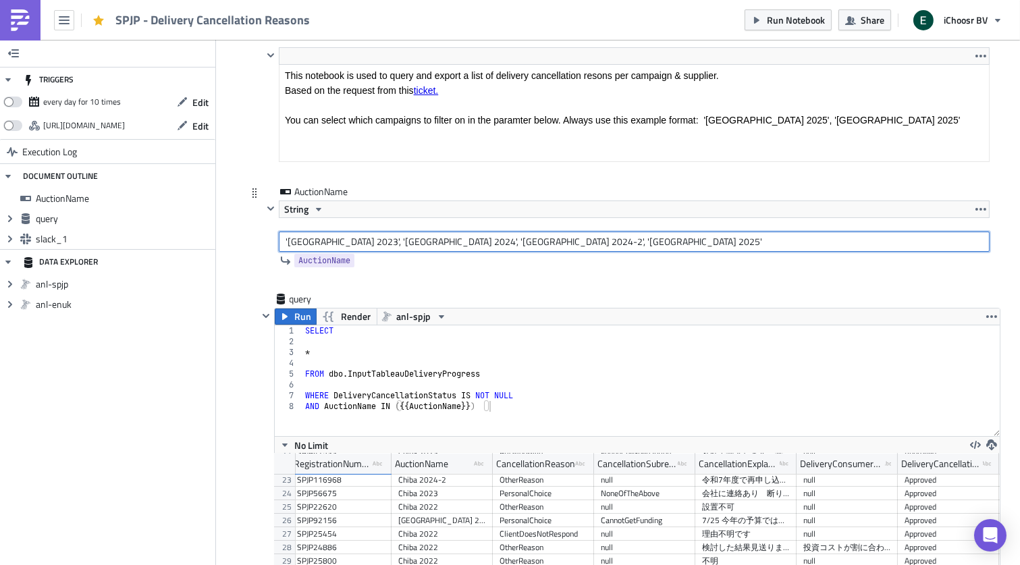
click at [301, 242] on input "'[GEOGRAPHIC_DATA] 2023', '[GEOGRAPHIC_DATA] 2024', '[GEOGRAPHIC_DATA] 2024-2',…" at bounding box center [634, 242] width 711 height 20
click at [357, 244] on input "'Ehime 2023', '[GEOGRAPHIC_DATA] 2024', '[GEOGRAPHIC_DATA] 2024-2', '[GEOGRAPHI…" at bounding box center [634, 242] width 711 height 20
click at [411, 244] on input "'Ehime 2023', '[GEOGRAPHIC_DATA] 2024', '[GEOGRAPHIC_DATA] 2024-2', '[GEOGRAPHI…" at bounding box center [634, 242] width 711 height 20
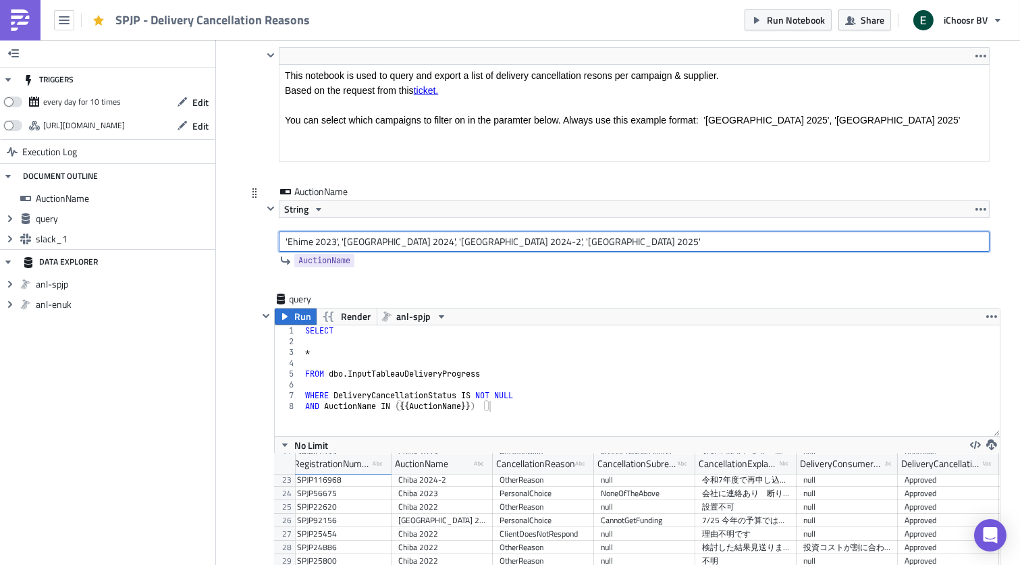
click at [443, 242] on input "'Ehime 2023', '[GEOGRAPHIC_DATA] 2024', '[GEOGRAPHIC_DATA] 2024-2', '[GEOGRAPHI…" at bounding box center [634, 242] width 711 height 20
click at [514, 240] on input "'Ehime 2023', 'Ehime 2024', '[GEOGRAPHIC_DATA] 2025', '[GEOGRAPHIC_DATA] 2025'" at bounding box center [634, 242] width 711 height 20
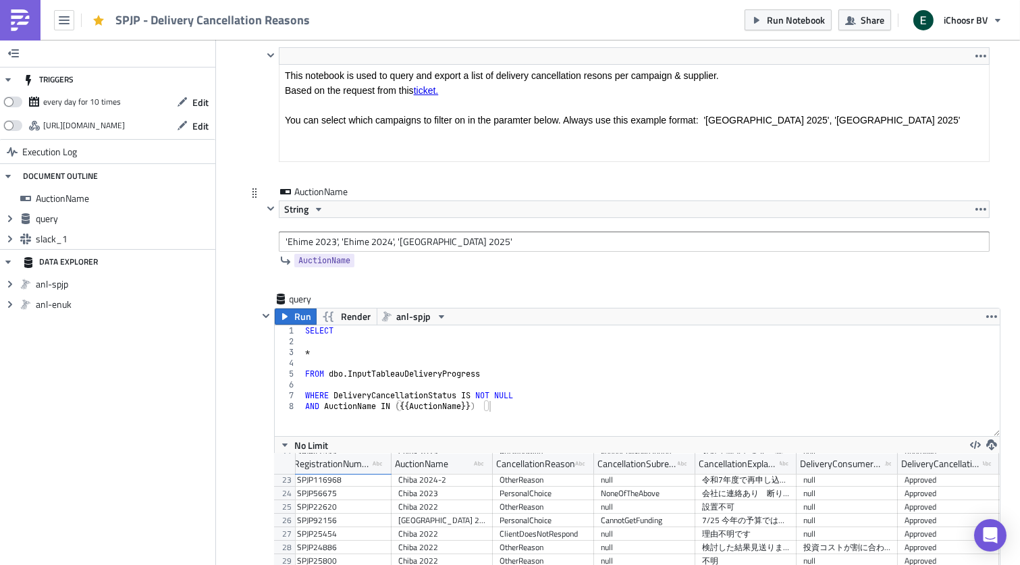
click at [248, 268] on div "AuctionName String 'Ehime 2023', 'Ehime 2024', 'Ehime 2025' AuctionName" at bounding box center [618, 238] width 743 height 107
click at [284, 323] on button "Run" at bounding box center [296, 317] width 42 height 16
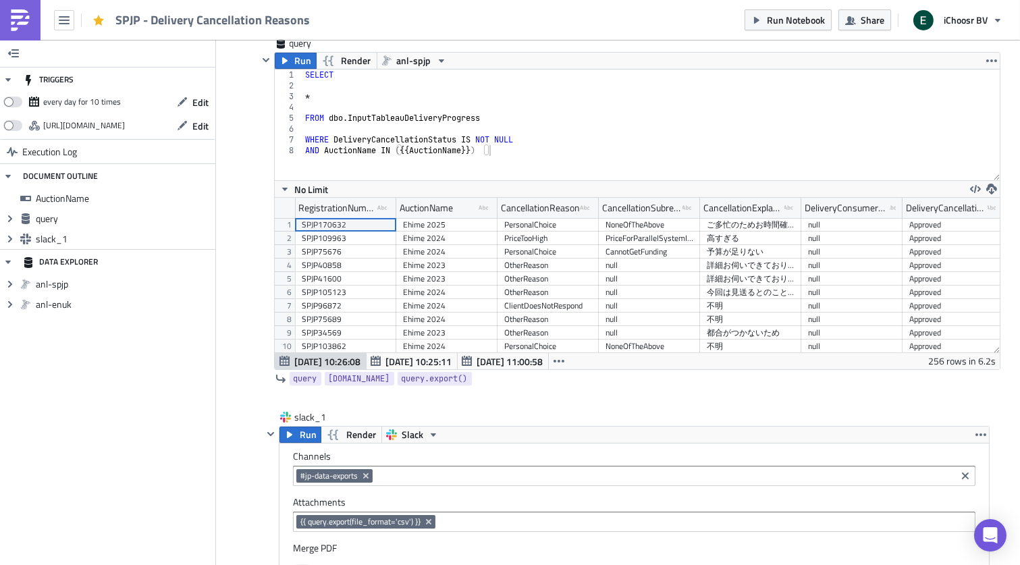
scroll to position [387, 0]
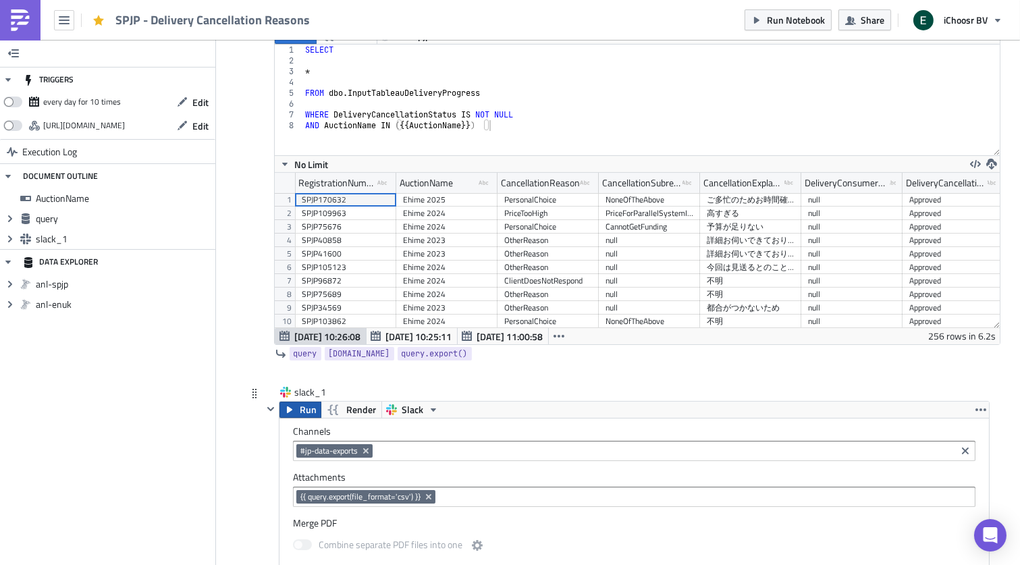
click at [308, 410] on span "Run" at bounding box center [308, 410] width 17 height 16
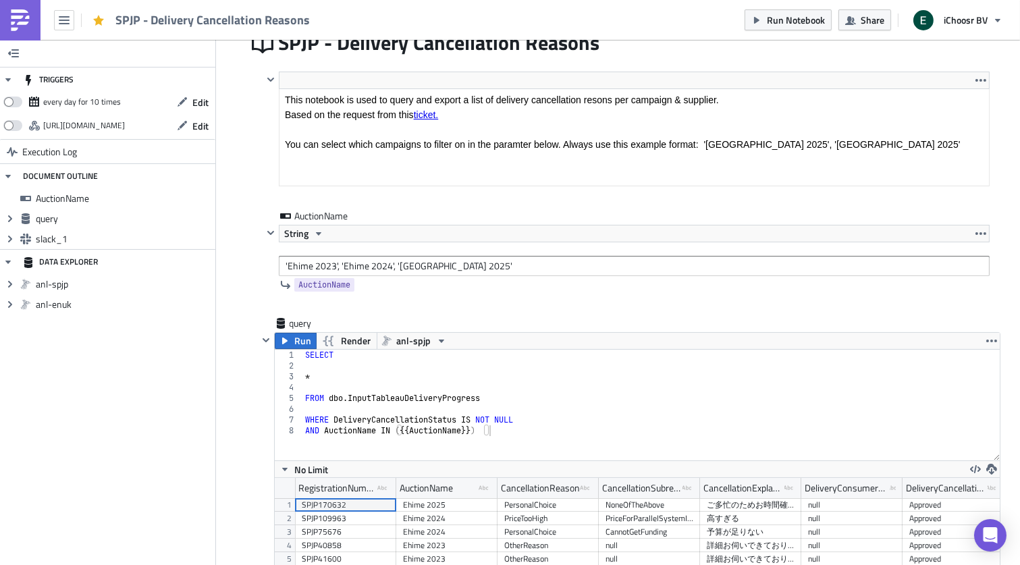
scroll to position [84, 0]
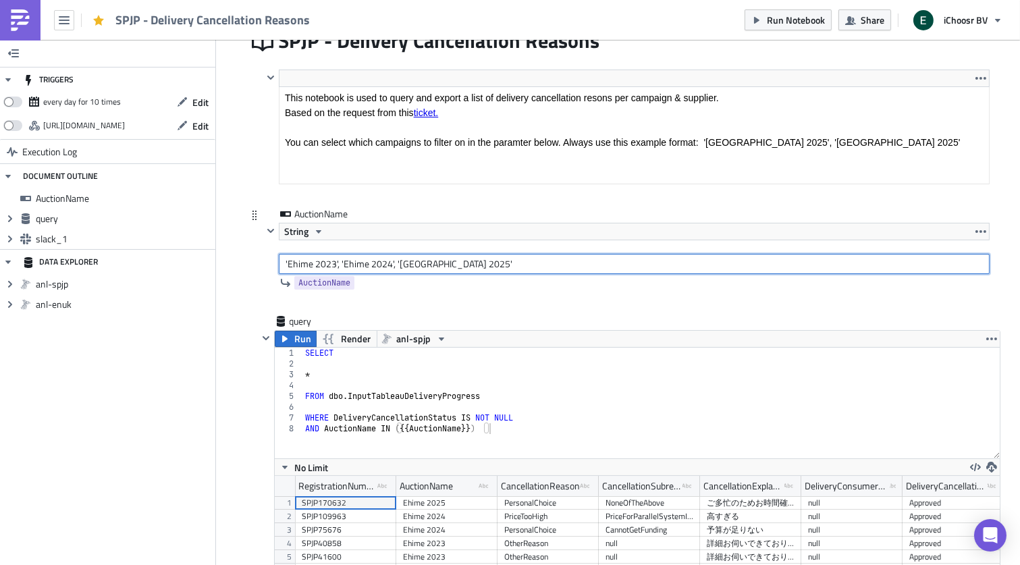
click at [300, 263] on input "'Ehime 2023', 'Ehime 2024', '[GEOGRAPHIC_DATA] 2025'" at bounding box center [634, 264] width 711 height 20
click at [363, 263] on input "'Shizuoka 2023', '[GEOGRAPHIC_DATA] 2024', '[GEOGRAPHIC_DATA] 2025'" at bounding box center [634, 264] width 711 height 20
click at [433, 263] on input "'[GEOGRAPHIC_DATA] 2023', '[GEOGRAPHIC_DATA] 2024', '[GEOGRAPHIC_DATA] 2025'" at bounding box center [634, 264] width 711 height 20
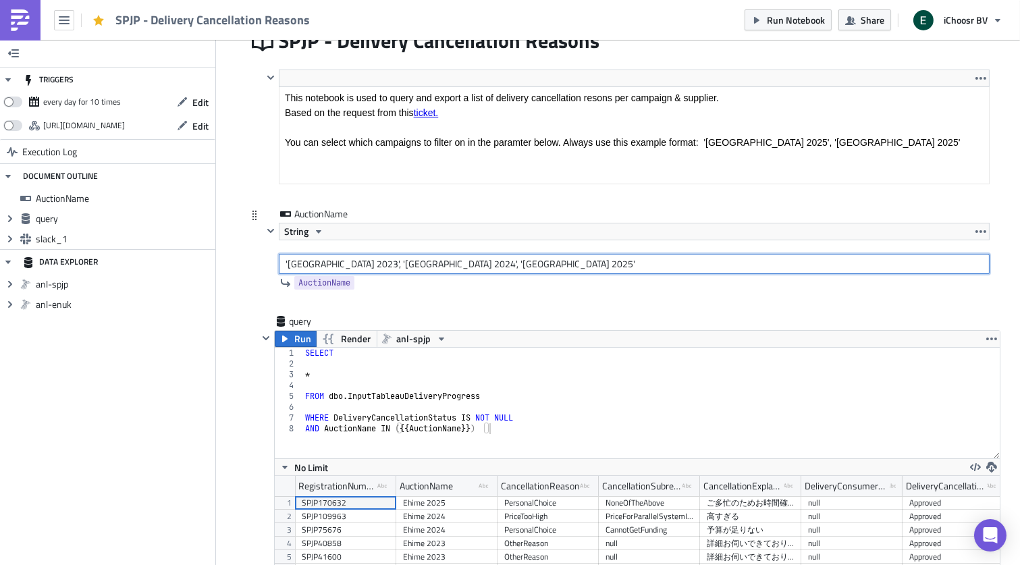
click at [433, 263] on input "'[GEOGRAPHIC_DATA] 2023', '[GEOGRAPHIC_DATA] 2024', '[GEOGRAPHIC_DATA] 2025'" at bounding box center [634, 264] width 711 height 20
type input "'[GEOGRAPHIC_DATA] 2023', '[GEOGRAPHIC_DATA] 2024', '[GEOGRAPHIC_DATA] 2025'"
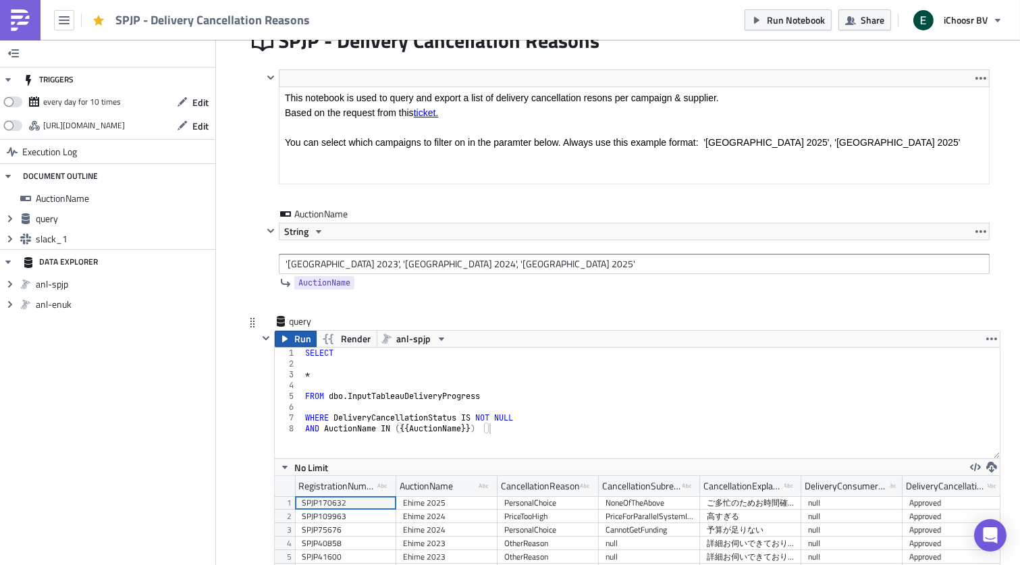
click at [304, 335] on span "Run" at bounding box center [303, 339] width 17 height 16
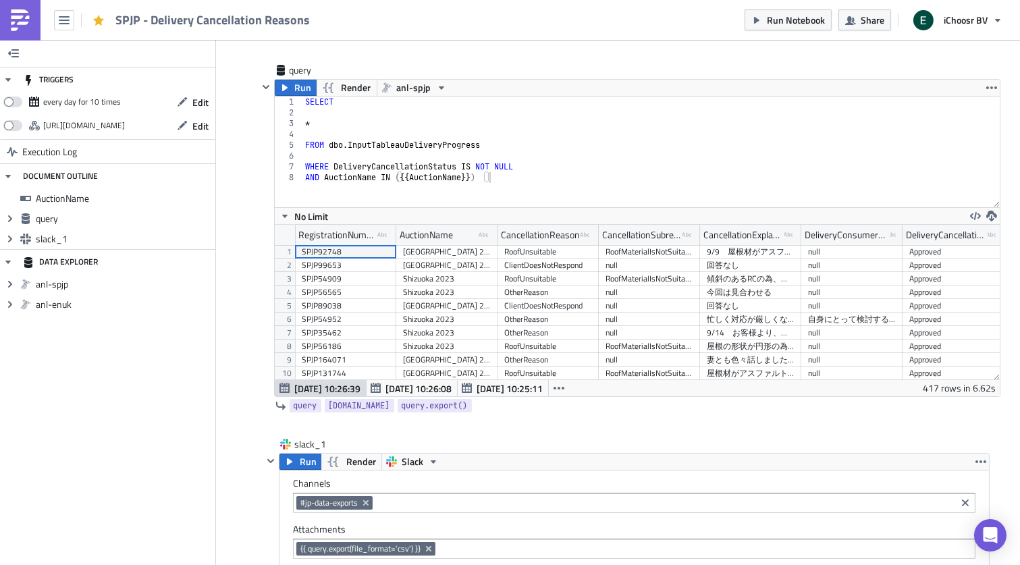
scroll to position [154, 725]
click at [304, 463] on span "Run" at bounding box center [308, 462] width 17 height 16
click at [22, 25] on img at bounding box center [20, 20] width 22 height 22
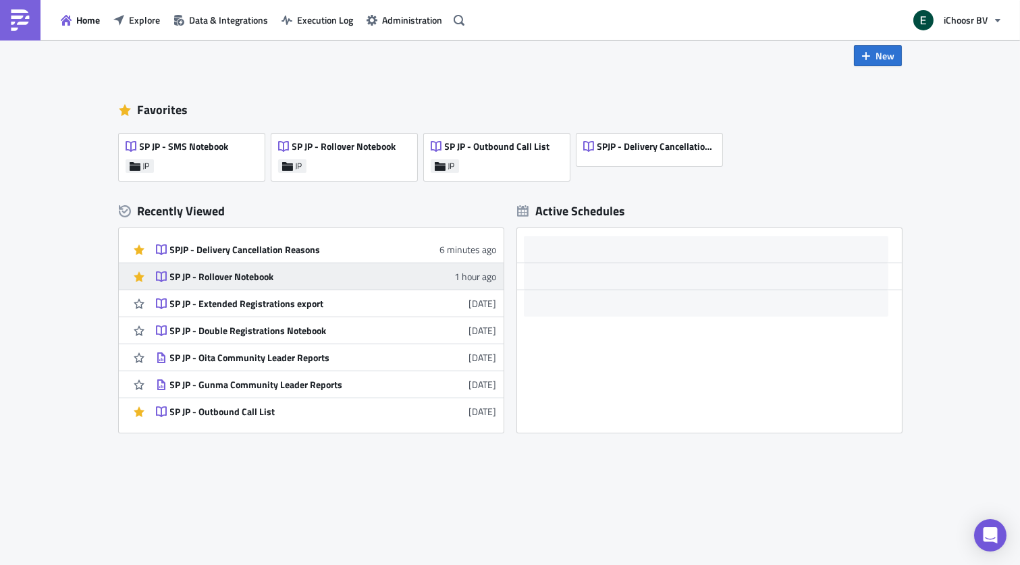
click at [236, 277] on div "SP JP - Rollover Notebook" at bounding box center [288, 277] width 236 height 12
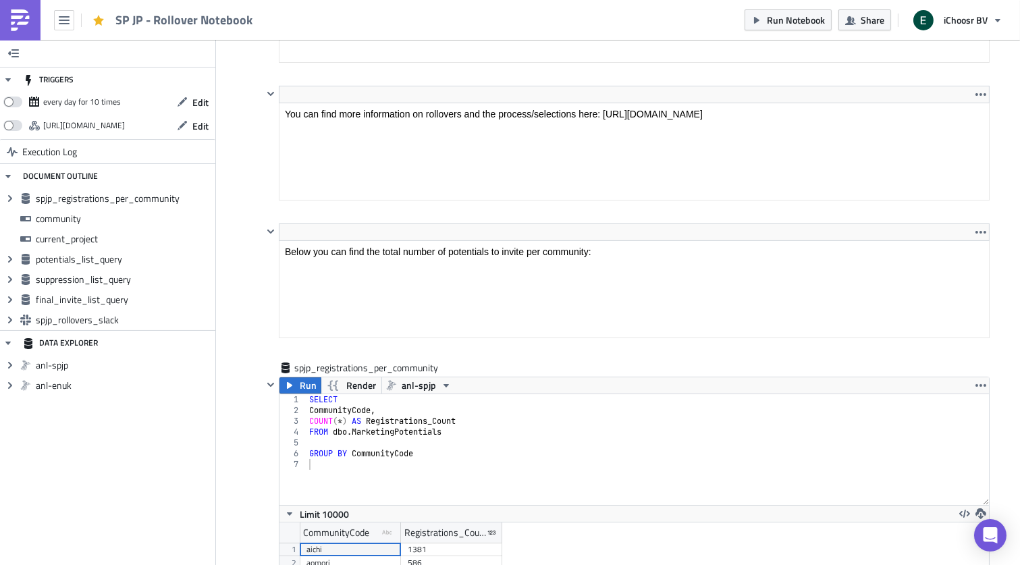
scroll to position [154, 709]
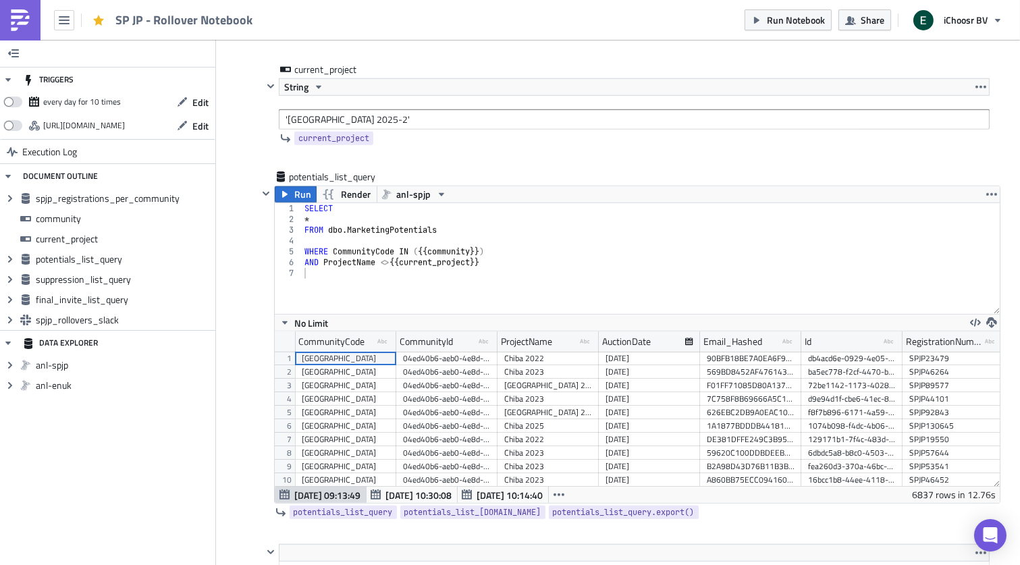
click at [242, 328] on div "JP Execution Log SP JP - Rollover Notebook <p>This notebook is meant to produce…" at bounding box center [619, 507] width 770 height 4790
click at [26, 19] on img at bounding box center [20, 20] width 22 height 22
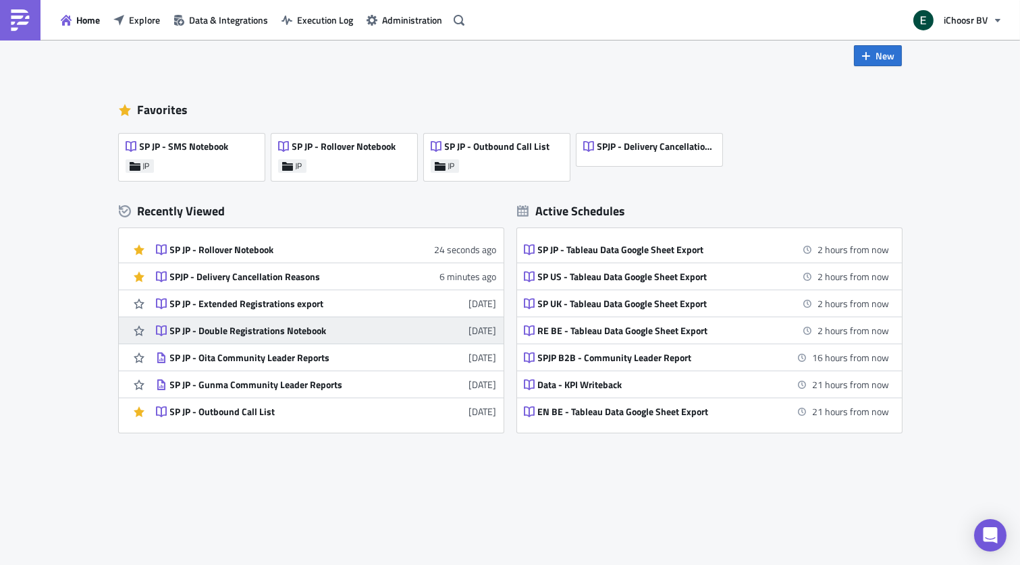
click at [235, 343] on link "SP JP - Double Registrations Notebook [DATE]" at bounding box center [326, 330] width 341 height 26
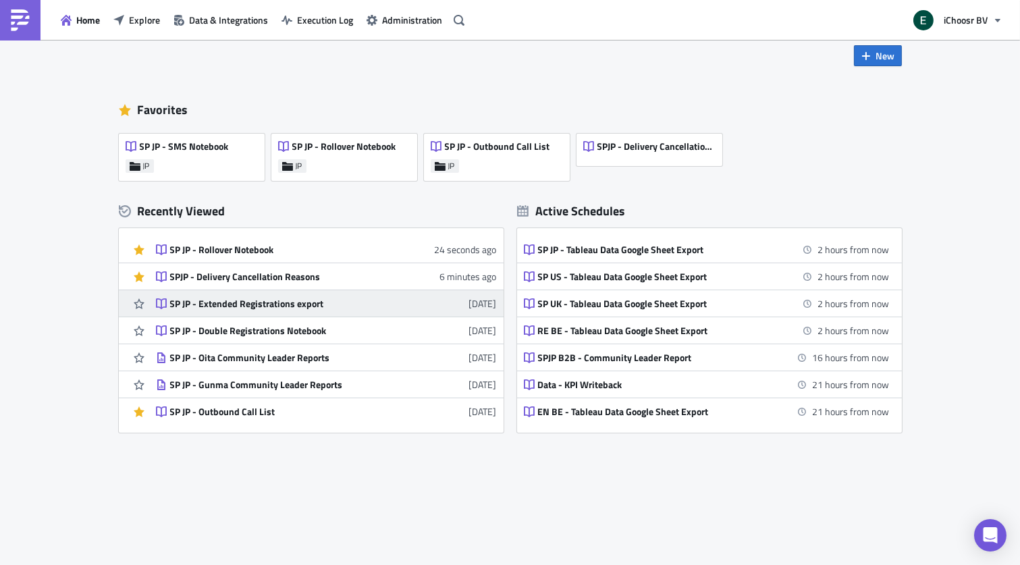
click at [243, 307] on div "SP JP - Extended Registrations export" at bounding box center [288, 304] width 236 height 12
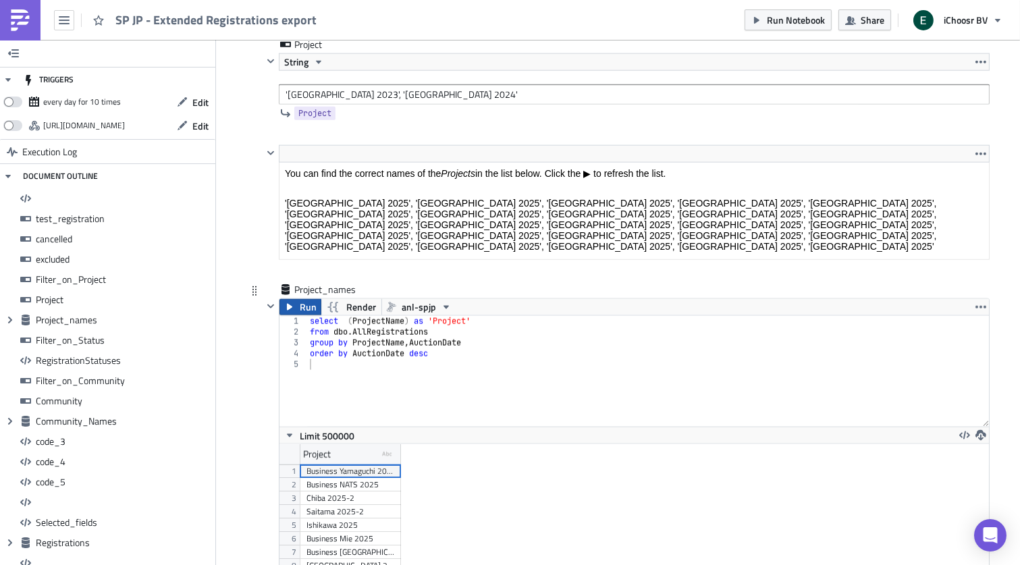
click at [296, 314] on button "Run" at bounding box center [300, 307] width 42 height 16
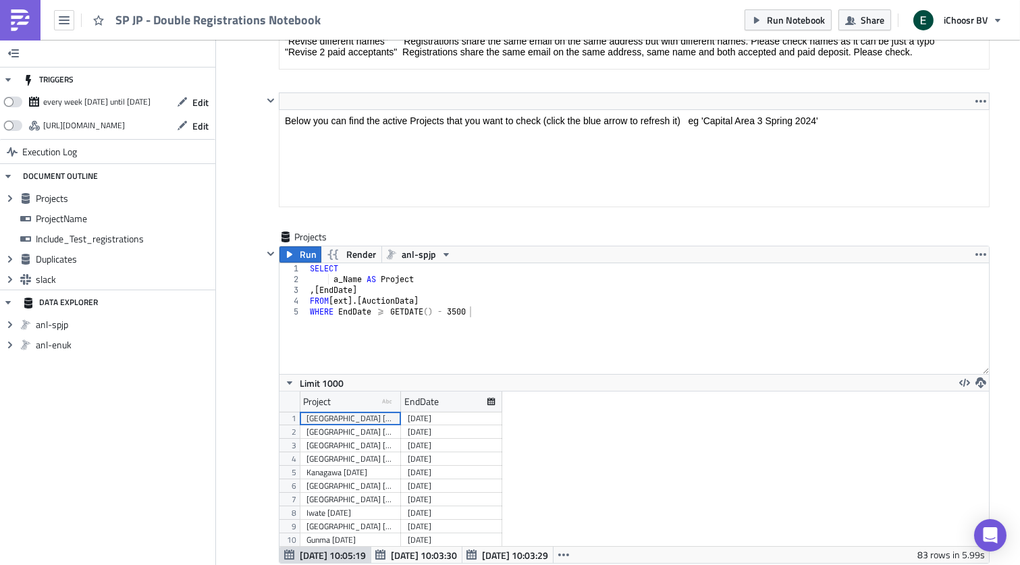
scroll to position [277, 0]
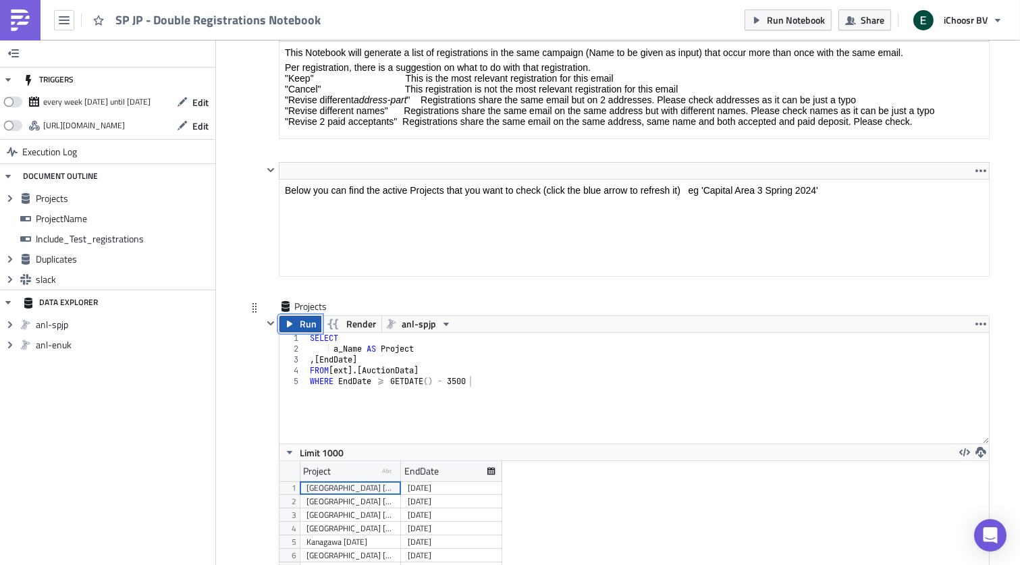
click at [306, 330] on span "Run" at bounding box center [308, 324] width 17 height 16
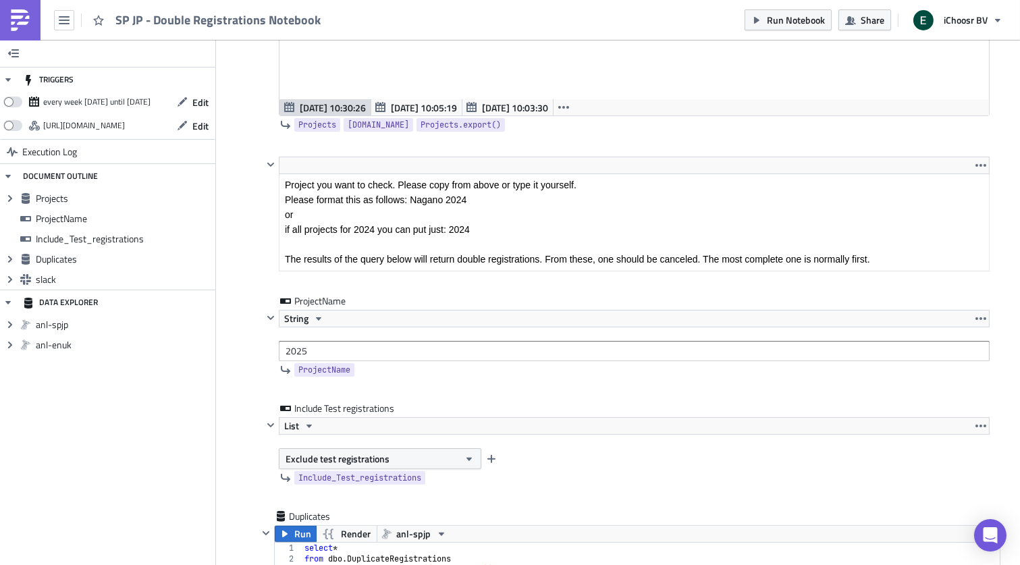
scroll to position [738, 0]
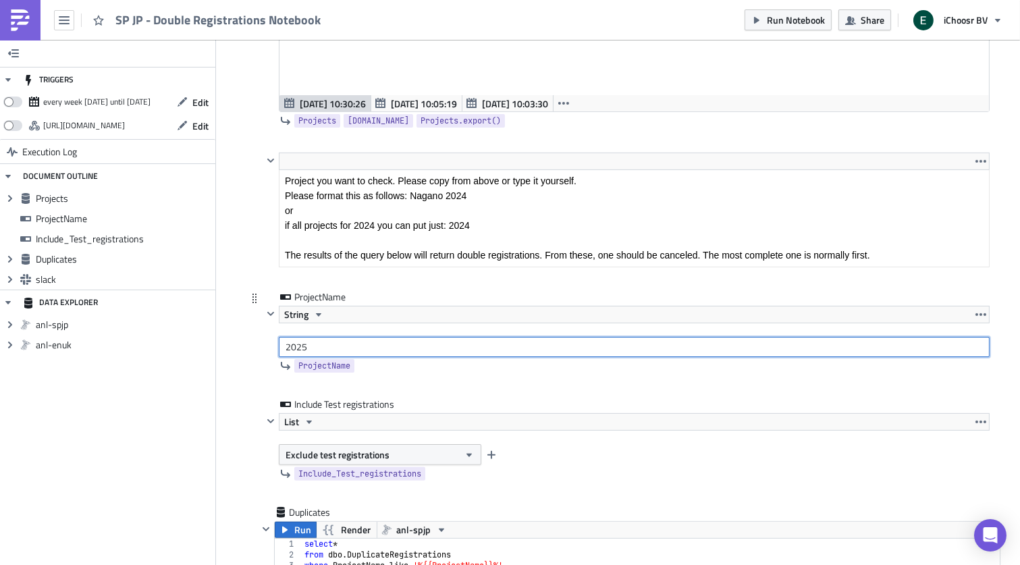
click at [300, 345] on input "2025" at bounding box center [634, 347] width 711 height 20
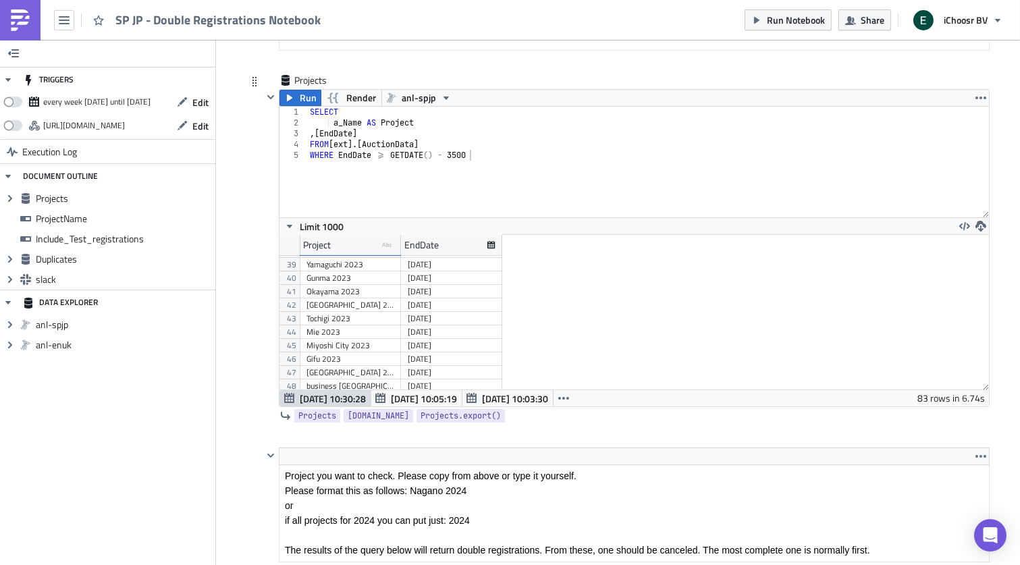
scroll to position [559, 0]
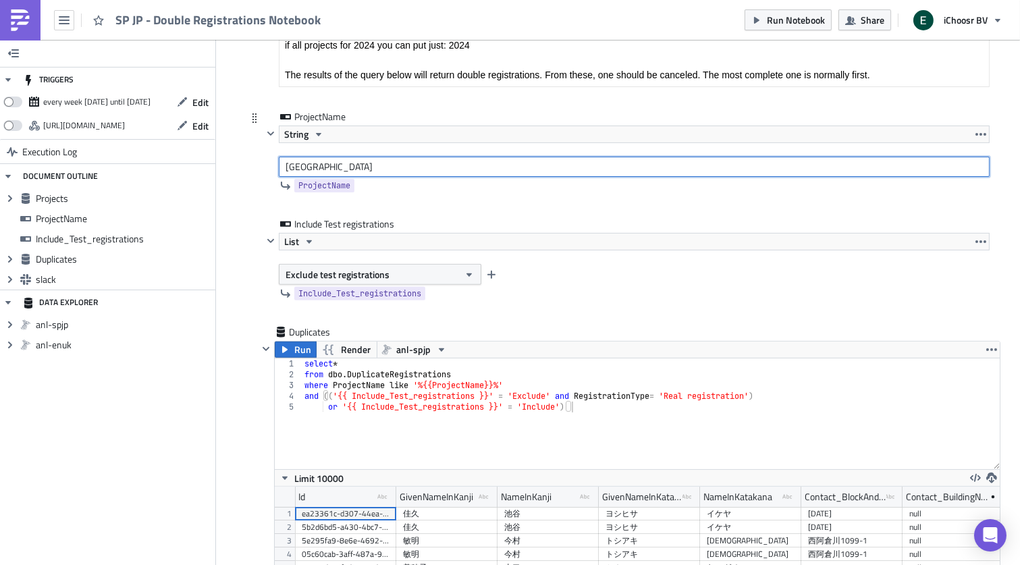
click at [286, 169] on input "Chiba" at bounding box center [634, 167] width 711 height 20
click at [360, 167] on input "'Chiba 2022', '[GEOGRAPHIC_DATA] 2023'" at bounding box center [634, 167] width 711 height 20
click at [321, 169] on input "'Chiba 2022', '[GEOGRAPHIC_DATA] 2023'" at bounding box center [634, 167] width 711 height 20
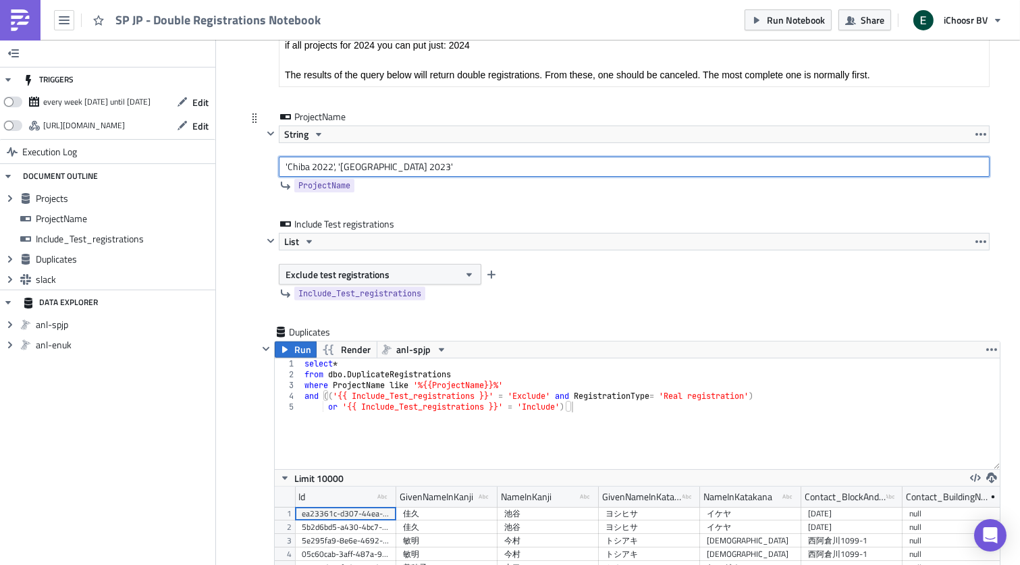
click at [321, 169] on input "'Chiba 2022', '[GEOGRAPHIC_DATA] 2023'" at bounding box center [634, 167] width 711 height 20
click at [402, 168] on input "'Chiba 2025', 'Chiba 2023'" at bounding box center [634, 167] width 711 height 20
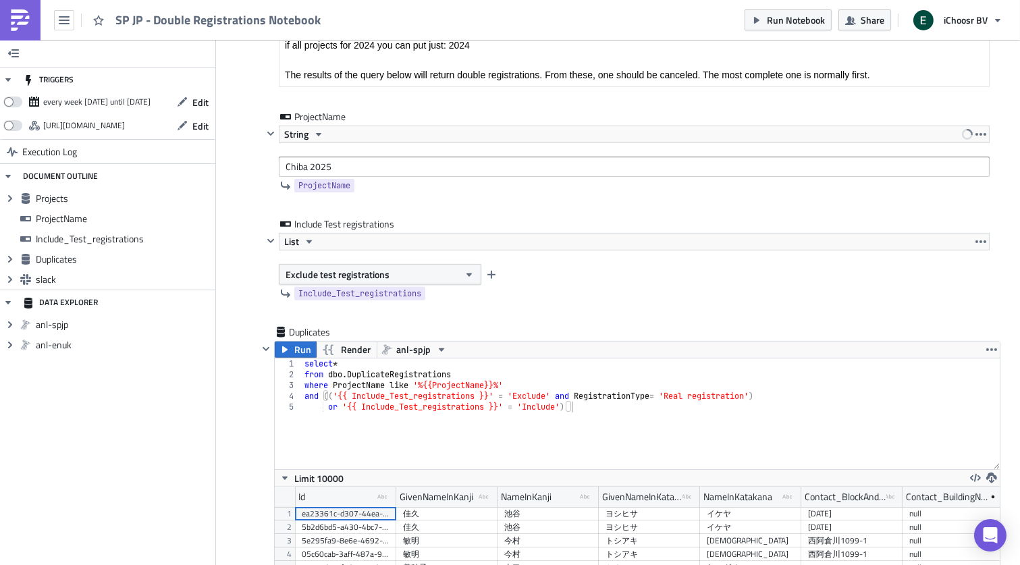
click at [230, 314] on div "Cover Image JP Execution Log SP JP - Double Registrations Notebook Edit Format …" at bounding box center [618, 341] width 804 height 2560
click at [290, 349] on icon "button" at bounding box center [284, 349] width 11 height 11
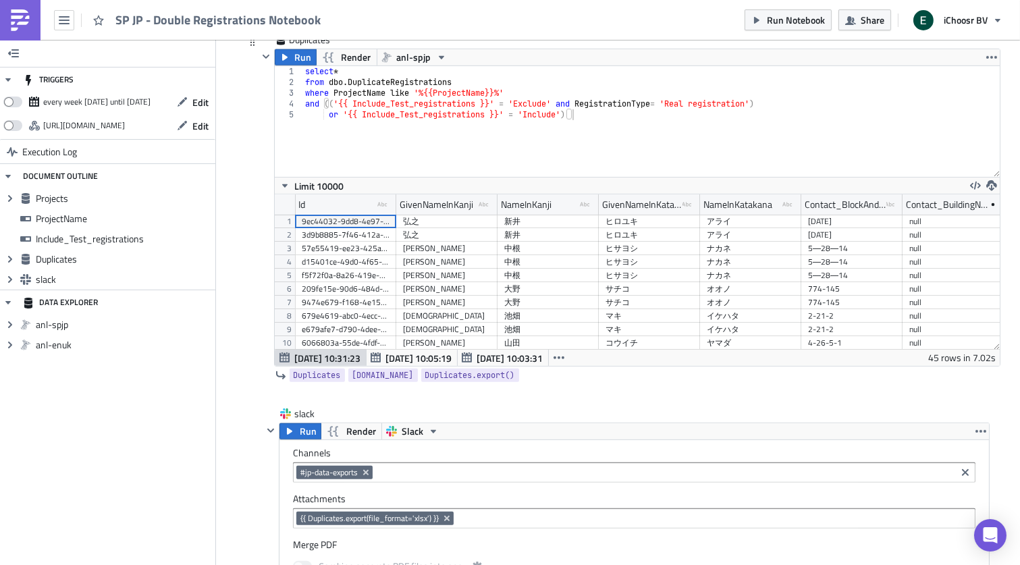
scroll to position [1275, 0]
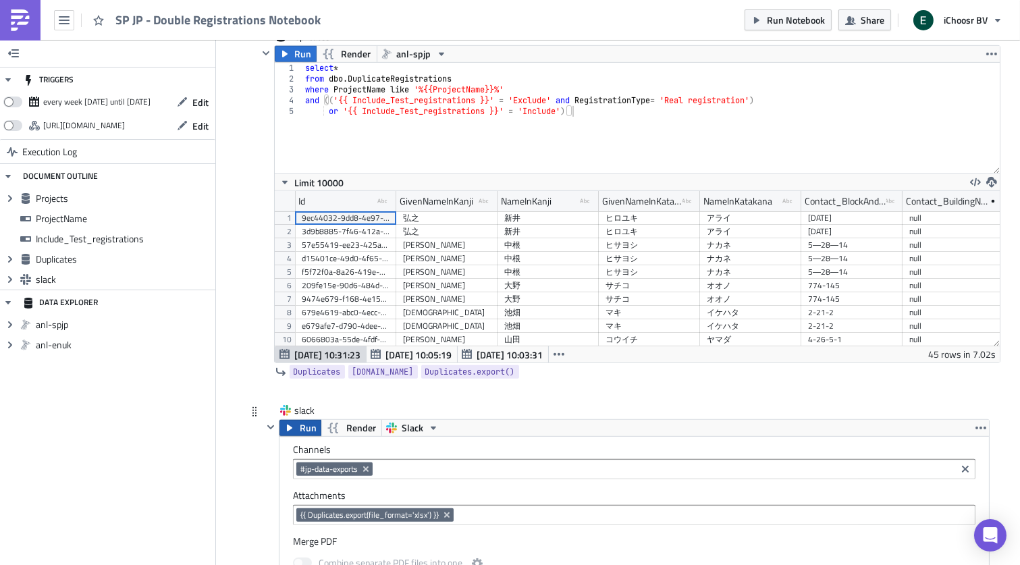
click at [302, 428] on span "Run" at bounding box center [308, 428] width 17 height 16
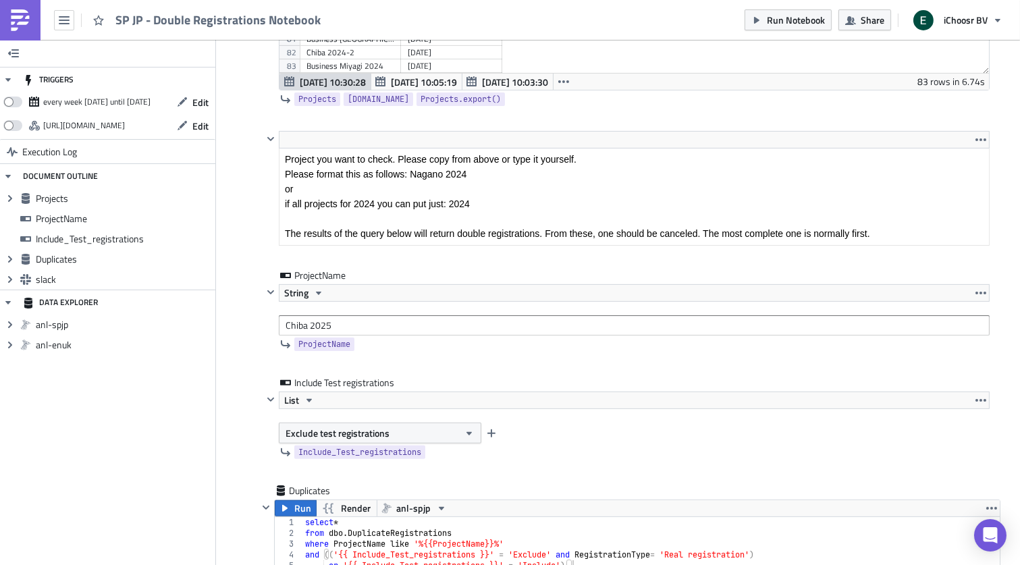
scroll to position [827, 0]
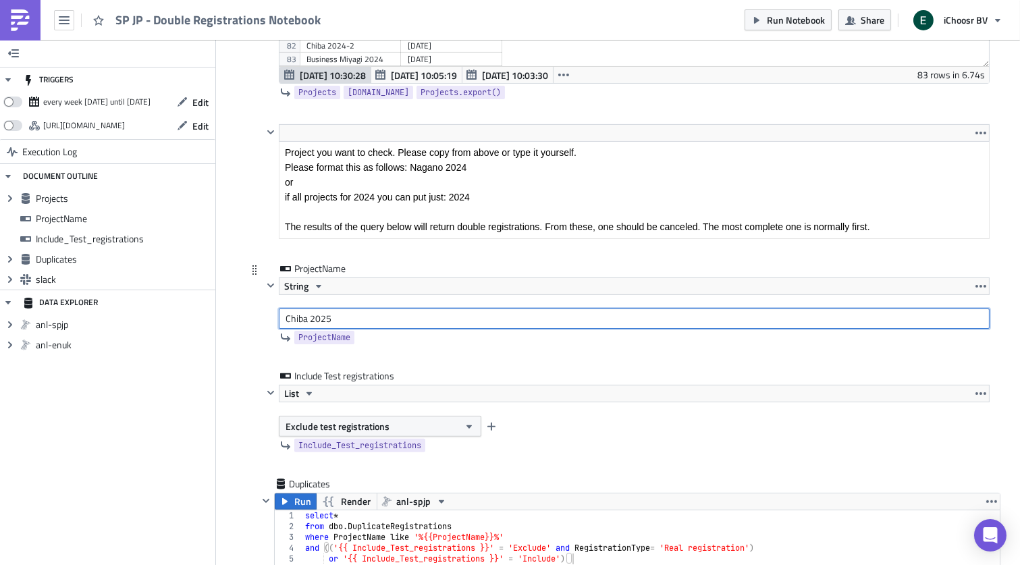
click at [300, 322] on input "Chiba 2025" at bounding box center [634, 319] width 711 height 20
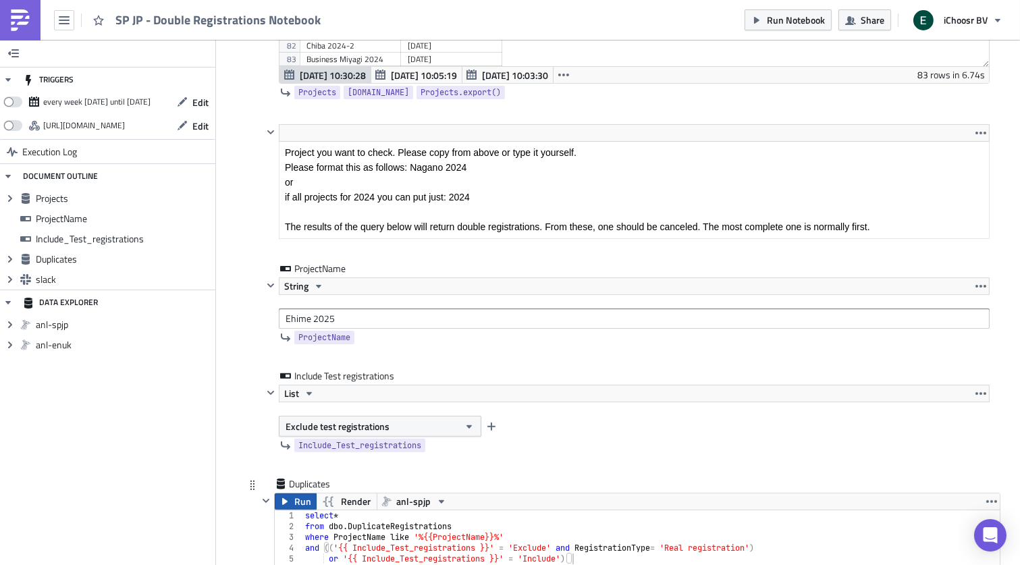
click at [301, 508] on span "Run" at bounding box center [303, 501] width 17 height 16
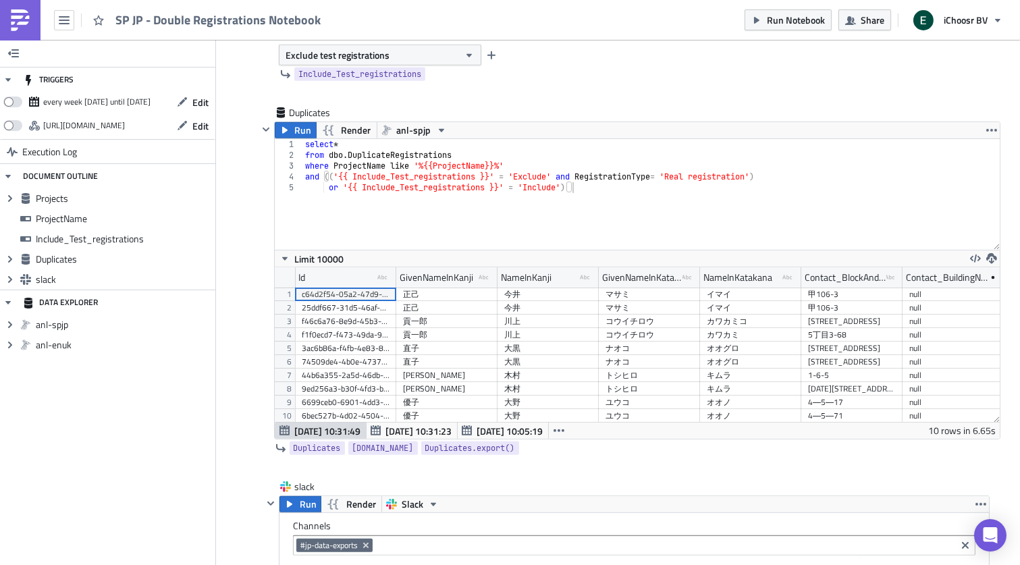
scroll to position [154, 725]
click at [300, 508] on span "Run" at bounding box center [308, 504] width 17 height 16
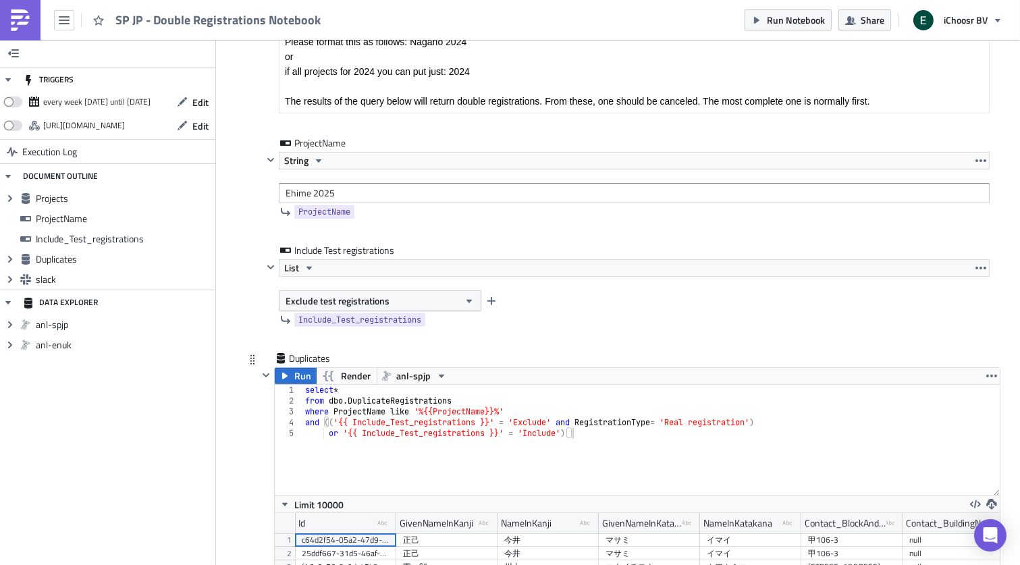
scroll to position [944, 0]
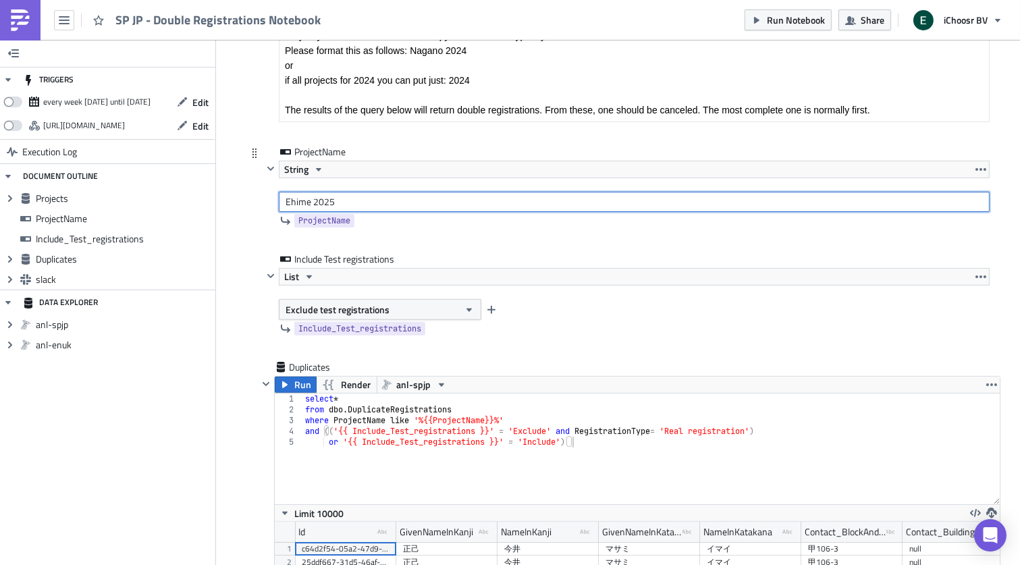
click at [298, 200] on input "Ehime 2025" at bounding box center [634, 202] width 711 height 20
type input "[GEOGRAPHIC_DATA] 2025"
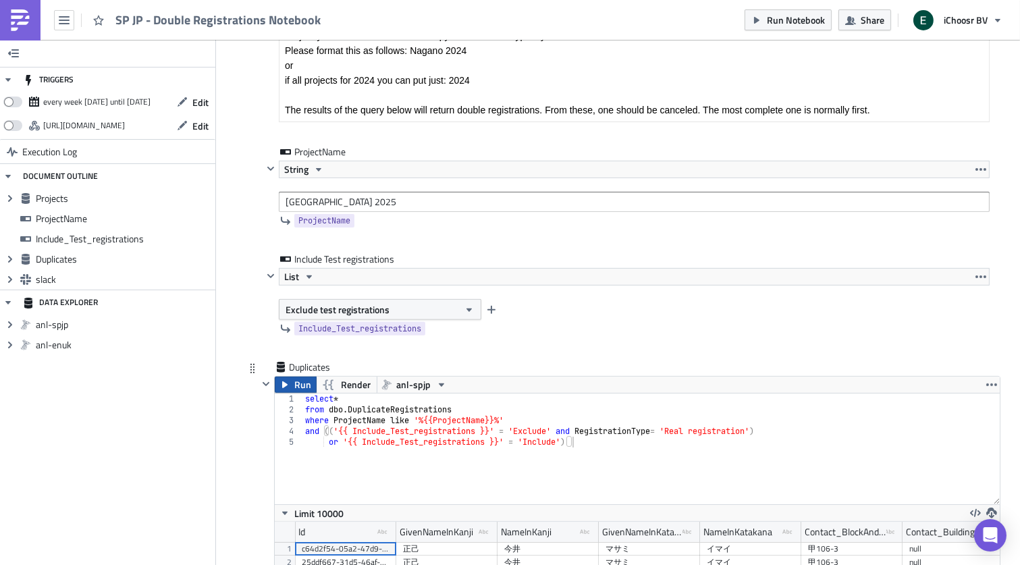
click at [300, 384] on span "Run" at bounding box center [303, 385] width 17 height 16
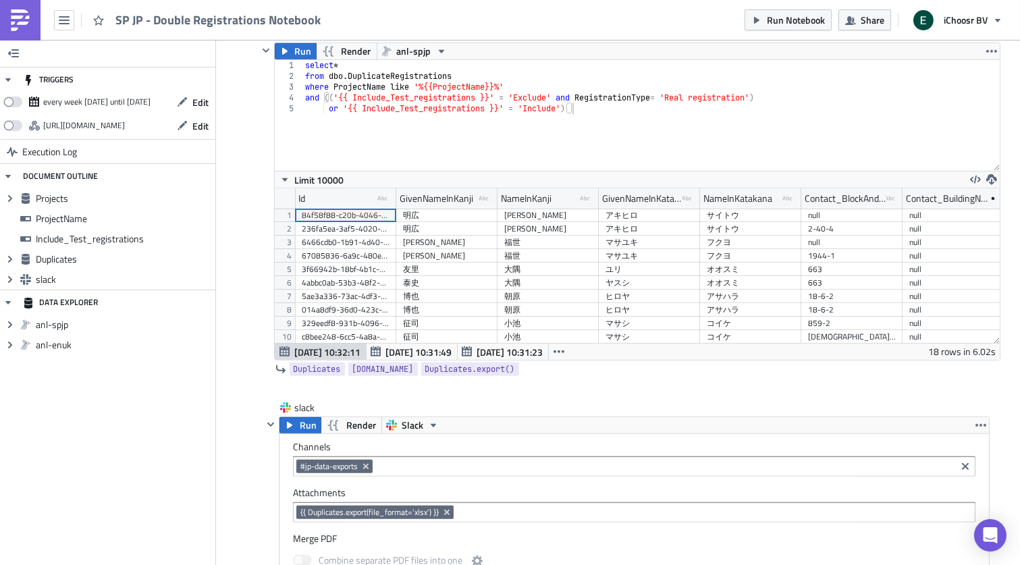
scroll to position [1418, 0]
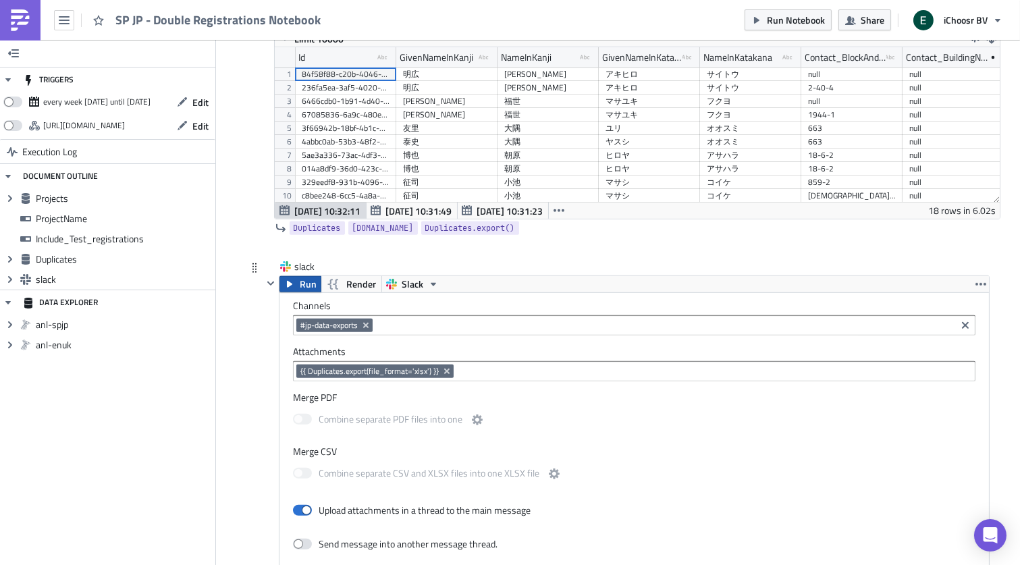
click at [300, 286] on span "Run" at bounding box center [308, 284] width 17 height 16
